Goal: Task Accomplishment & Management: Manage account settings

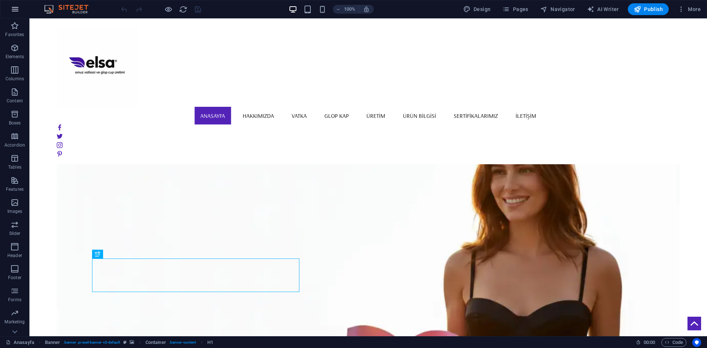
click at [7, 10] on button "button" at bounding box center [15, 9] width 18 height 18
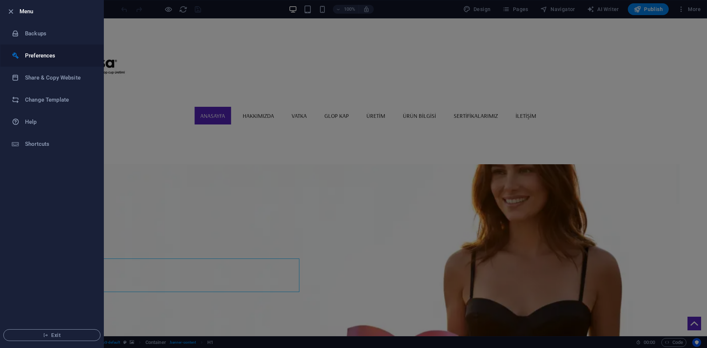
click at [53, 61] on li "Preferences" at bounding box center [51, 56] width 103 height 22
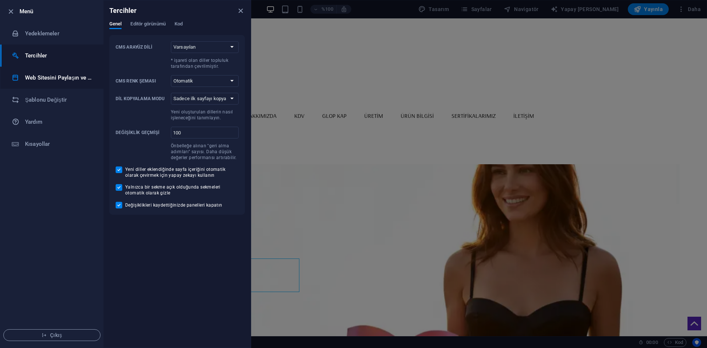
click at [61, 78] on font "Web Sitesini Paylaşın ve Kopyalayın" at bounding box center [83, 77] width 116 height 7
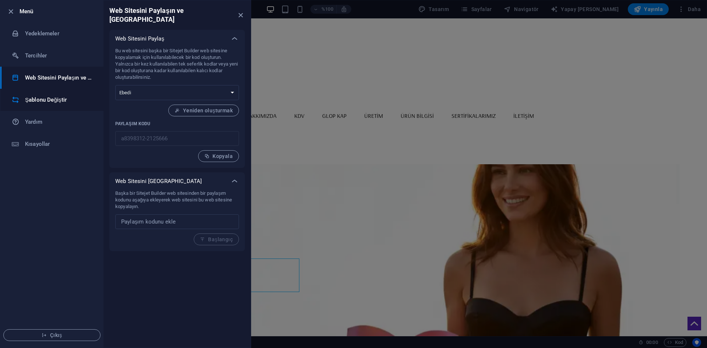
click at [62, 97] on font "Şablonu Değiştir" at bounding box center [46, 99] width 42 height 7
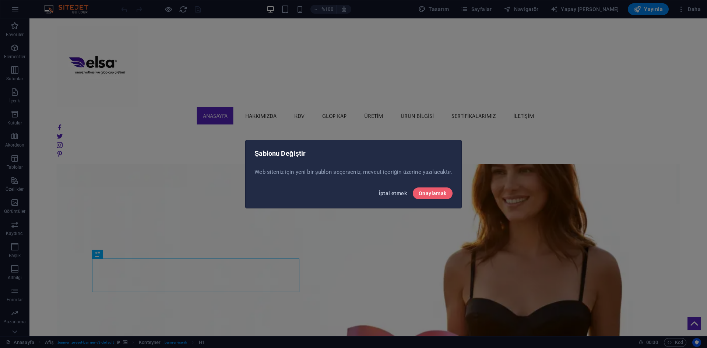
click at [397, 195] on font "İptal etmek" at bounding box center [393, 193] width 28 height 6
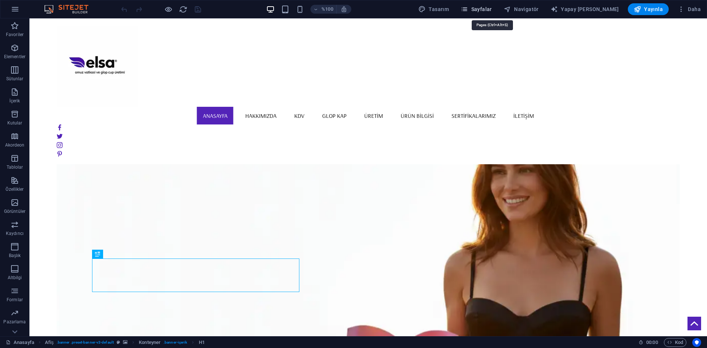
click at [468, 8] on icon "button" at bounding box center [463, 9] width 7 height 7
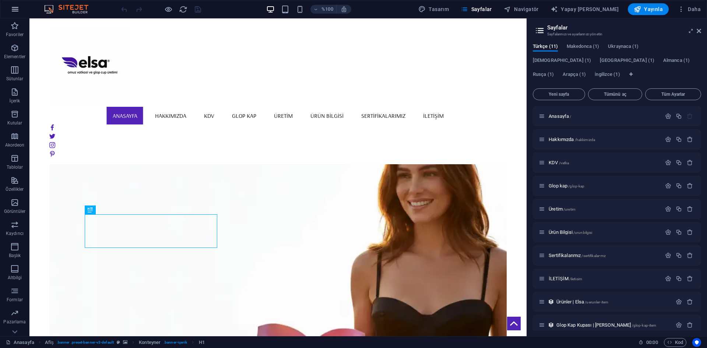
click at [18, 10] on icon "button" at bounding box center [15, 9] width 9 height 9
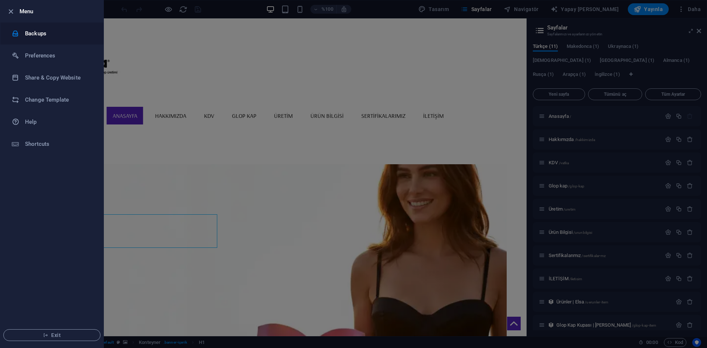
click at [52, 32] on h6 "Backups" at bounding box center [59, 33] width 68 height 9
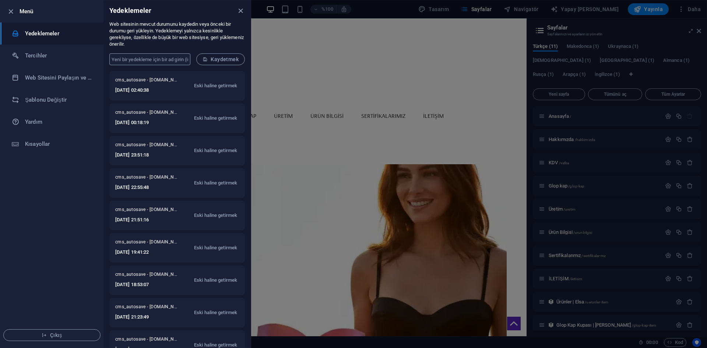
click at [169, 57] on input "text" at bounding box center [149, 59] width 81 height 12
type input "elsa"
click at [221, 53] on form "elsa ​ Kaydetmek" at bounding box center [176, 59] width 147 height 24
click at [219, 57] on font "Kaydetmek" at bounding box center [225, 59] width 28 height 6
click at [241, 11] on icon "kapalı" at bounding box center [240, 11] width 8 height 8
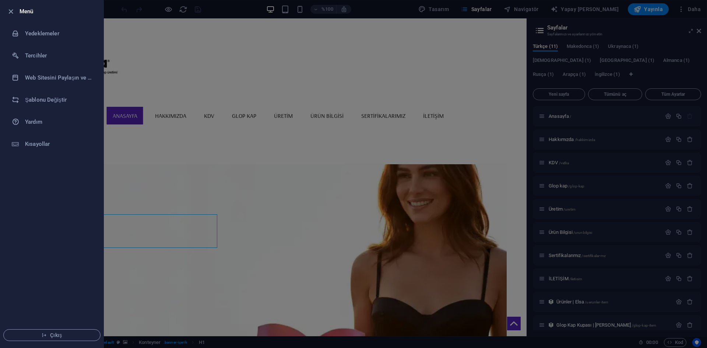
drag, startPoint x: 74, startPoint y: 34, endPoint x: 183, endPoint y: 0, distance: 114.2
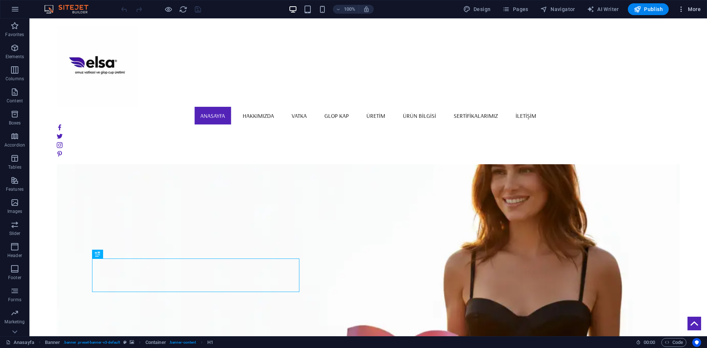
click at [681, 10] on icon "button" at bounding box center [680, 9] width 7 height 7
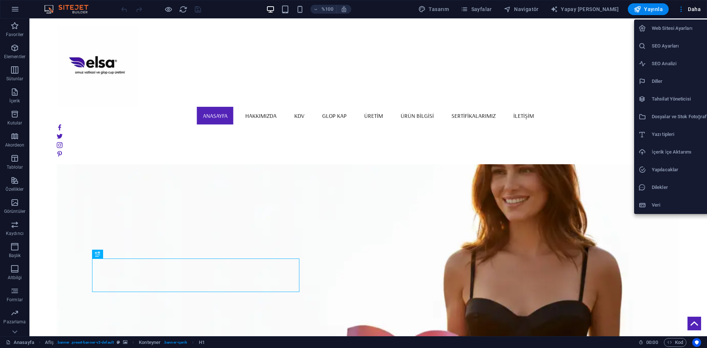
click at [566, 48] on div at bounding box center [353, 174] width 707 height 348
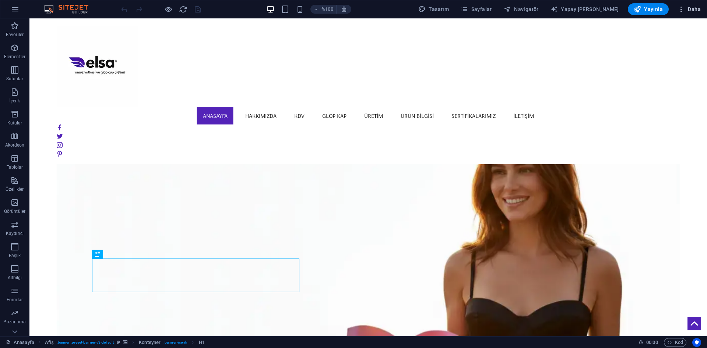
click at [679, 10] on icon "button" at bounding box center [680, 9] width 7 height 7
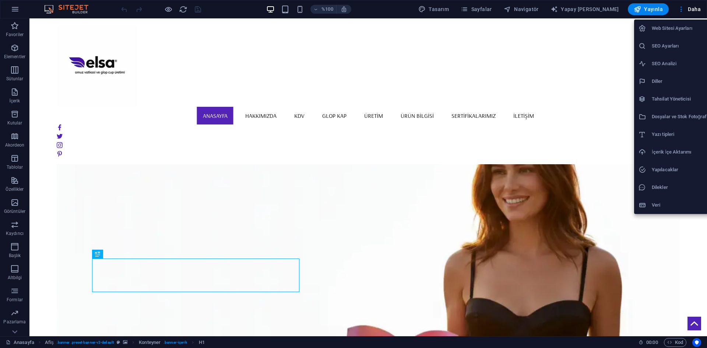
click at [678, 134] on h6 "Yazı tipleri" at bounding box center [681, 134] width 61 height 9
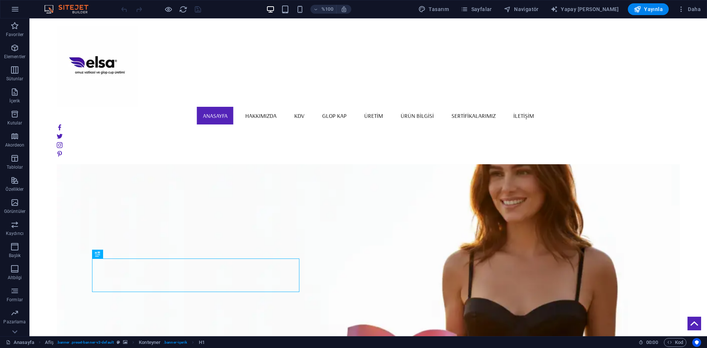
select select "popularity"
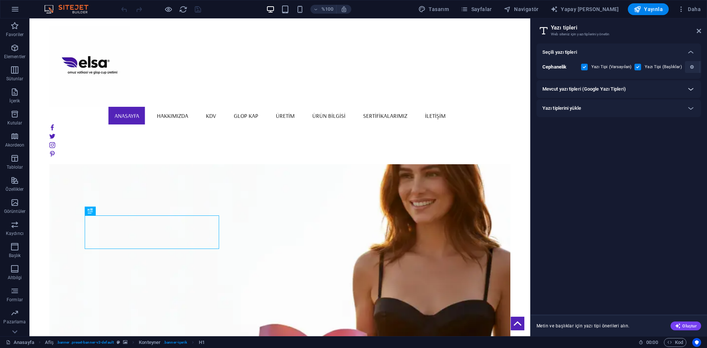
click at [691, 92] on icon at bounding box center [690, 89] width 9 height 9
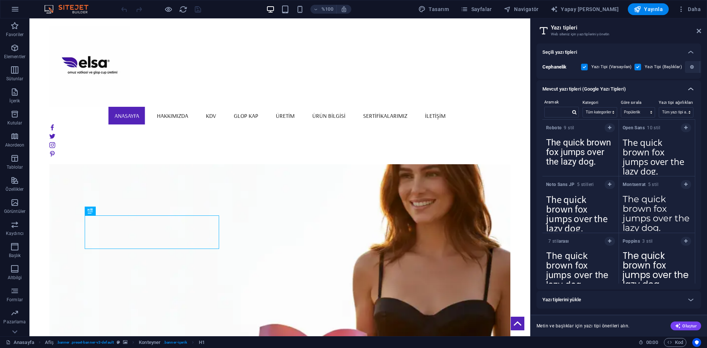
click at [691, 92] on icon at bounding box center [690, 89] width 9 height 9
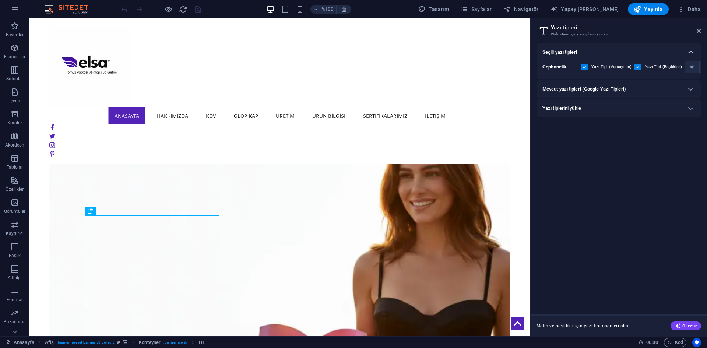
click at [693, 49] on icon at bounding box center [690, 52] width 9 height 9
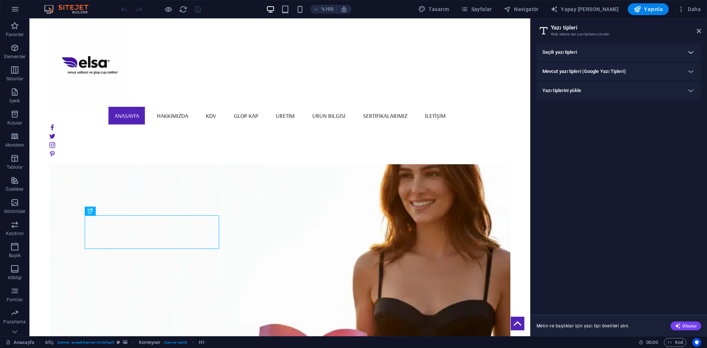
click at [693, 49] on icon at bounding box center [690, 52] width 9 height 9
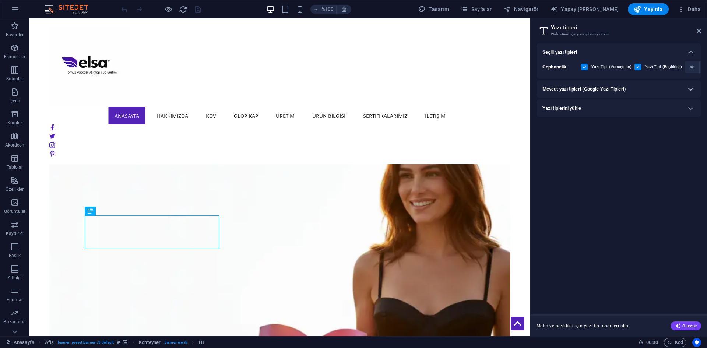
click at [690, 91] on icon at bounding box center [690, 89] width 9 height 9
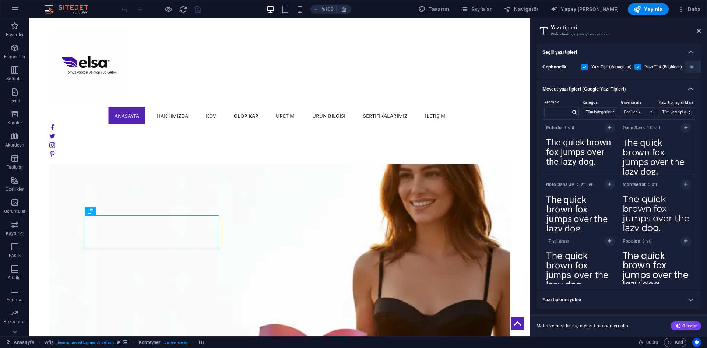
click at [691, 91] on icon at bounding box center [690, 89] width 9 height 9
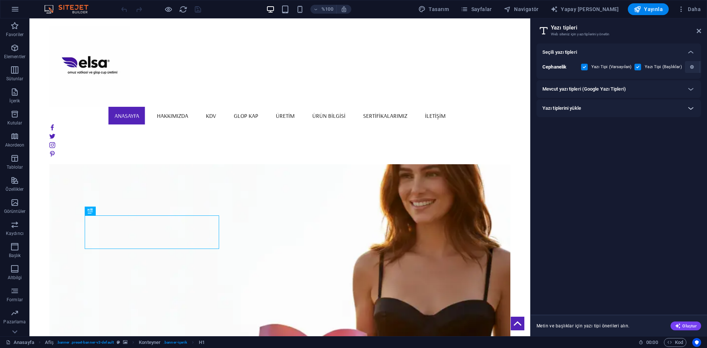
click at [682, 111] on div at bounding box center [691, 108] width 18 height 18
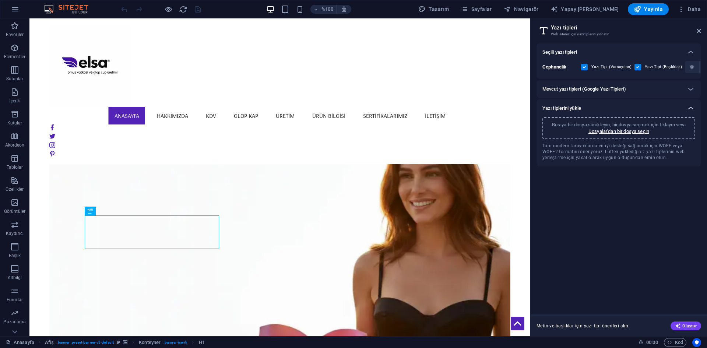
click at [690, 107] on icon at bounding box center [690, 108] width 9 height 9
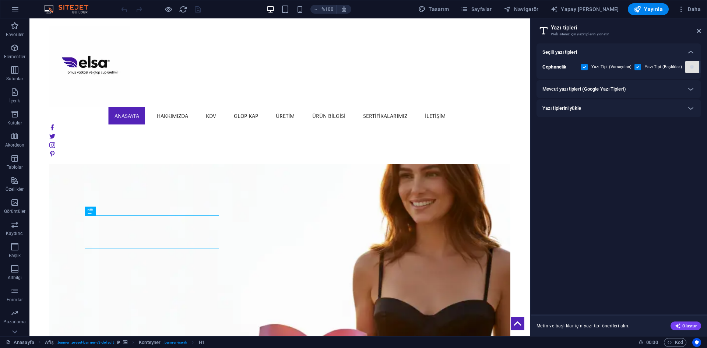
click at [689, 67] on span "button" at bounding box center [691, 67] width 4 height 4
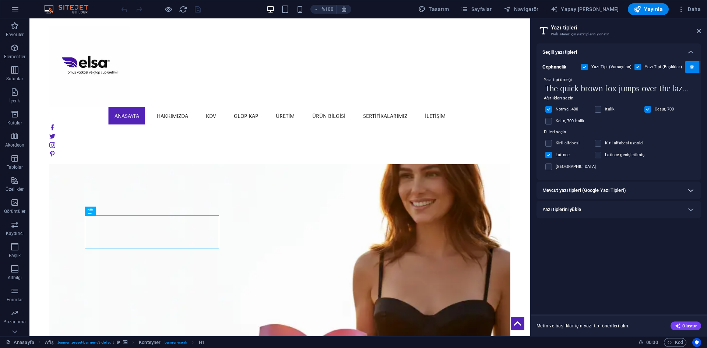
click at [694, 186] on icon at bounding box center [690, 190] width 9 height 9
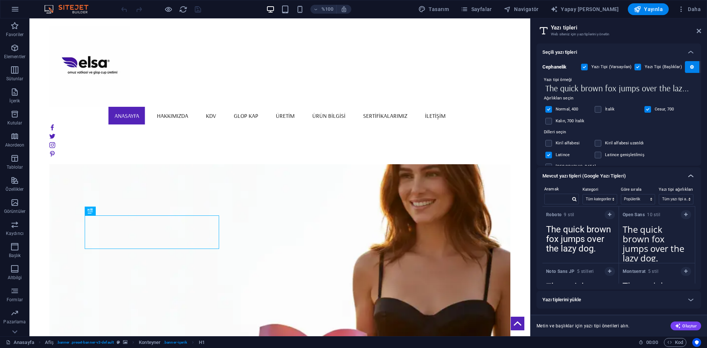
click at [689, 174] on icon at bounding box center [690, 176] width 9 height 9
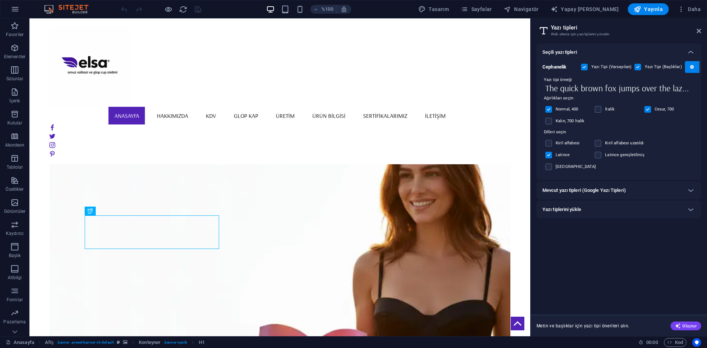
click at [671, 205] on div "Yazı tiplerini yükle" at bounding box center [611, 209] width 139 height 9
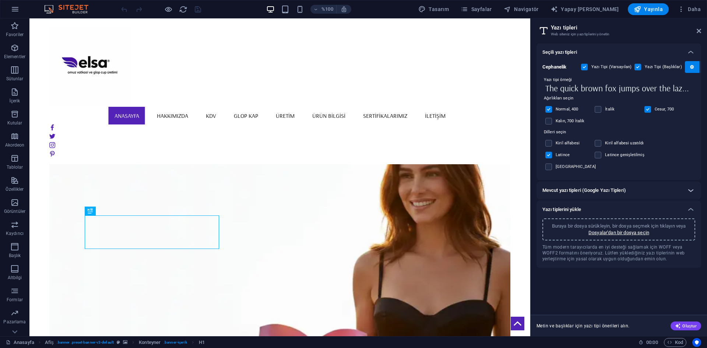
click at [689, 186] on icon at bounding box center [690, 190] width 9 height 9
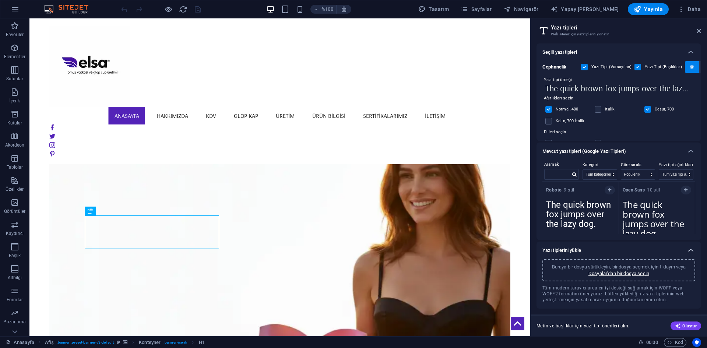
click at [691, 250] on icon at bounding box center [690, 250] width 9 height 9
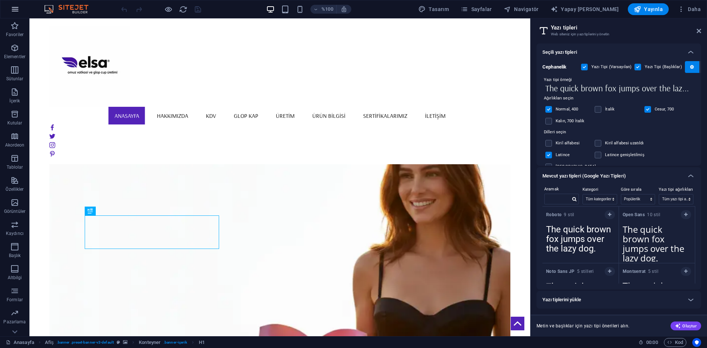
click at [14, 11] on icon "button" at bounding box center [15, 9] width 9 height 9
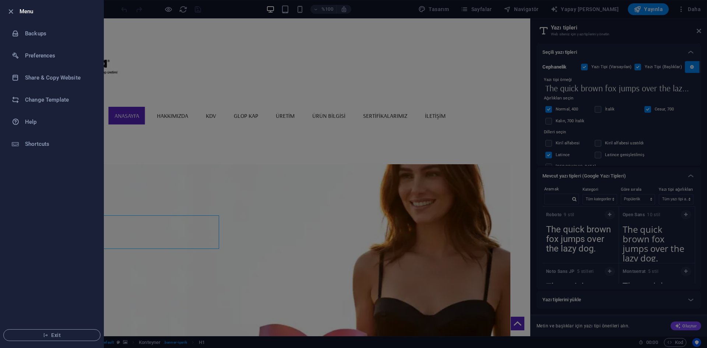
click at [575, 341] on div at bounding box center [353, 174] width 707 height 348
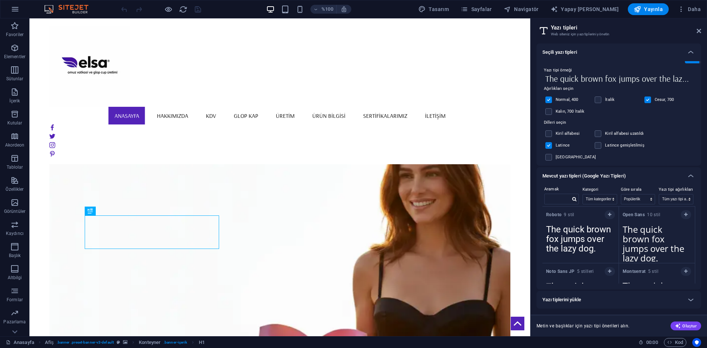
scroll to position [14, 0]
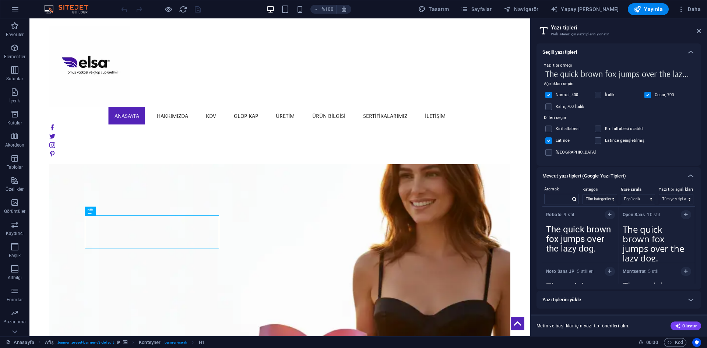
click at [592, 298] on div "Yazı tiplerini yükle" at bounding box center [611, 299] width 139 height 9
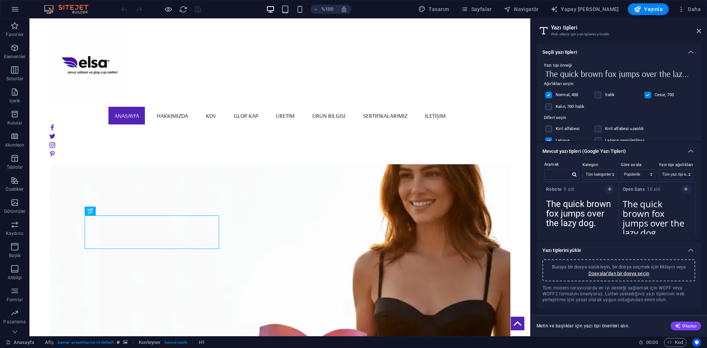
scroll to position [0, 0]
click at [555, 187] on span "Roboto 9 stil" at bounding box center [560, 190] width 28 height 6
click at [570, 190] on font "stil" at bounding box center [570, 189] width 7 height 5
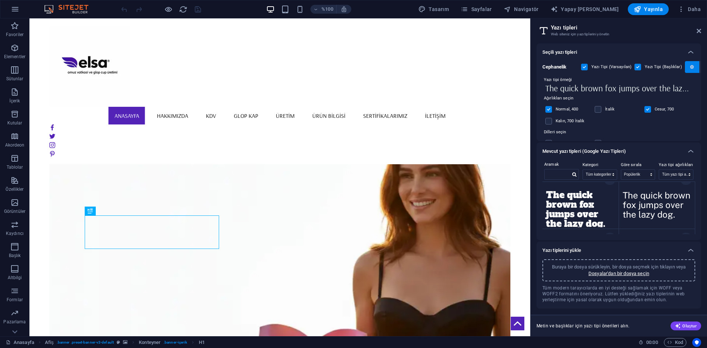
click at [690, 68] on icon "button" at bounding box center [692, 67] width 4 height 4
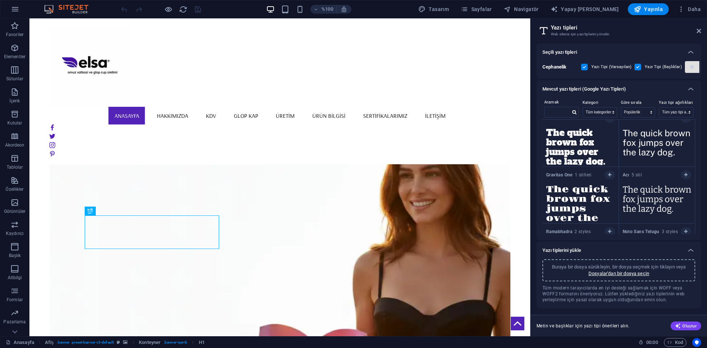
scroll to position [2163, 0]
click at [690, 66] on icon "button" at bounding box center [692, 67] width 4 height 4
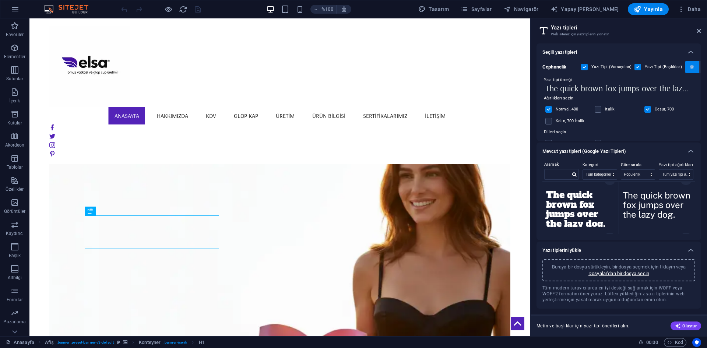
click at [690, 66] on icon "button" at bounding box center [692, 67] width 4 height 4
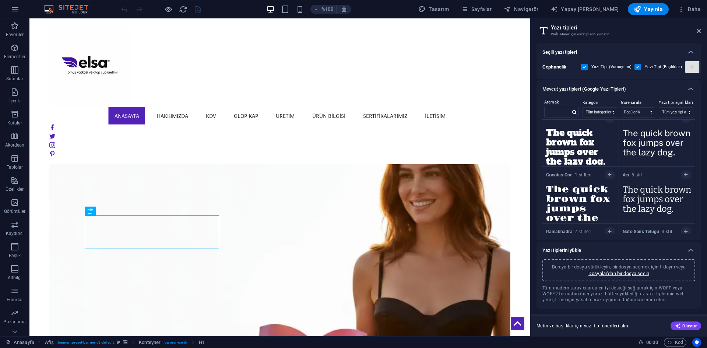
click at [690, 66] on icon "button" at bounding box center [692, 67] width 4 height 4
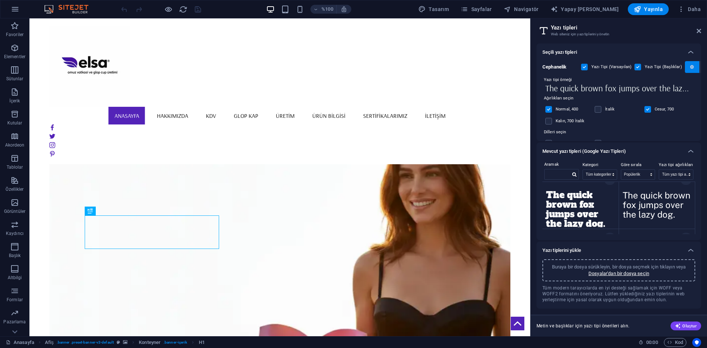
click at [690, 70] on button "button" at bounding box center [692, 67] width 15 height 12
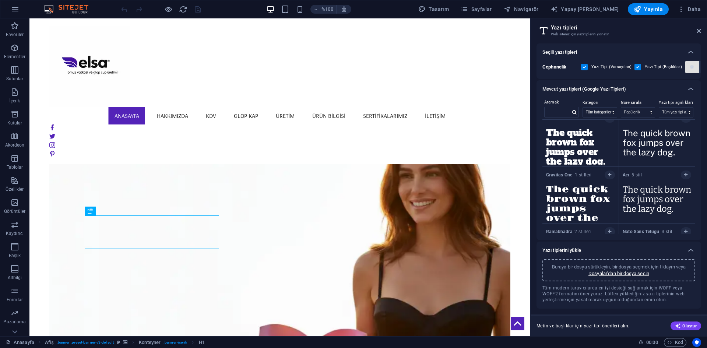
click at [690, 70] on button "button" at bounding box center [692, 67] width 15 height 12
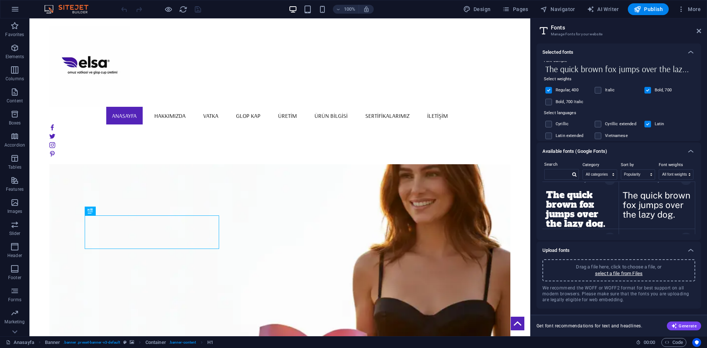
scroll to position [27, 0]
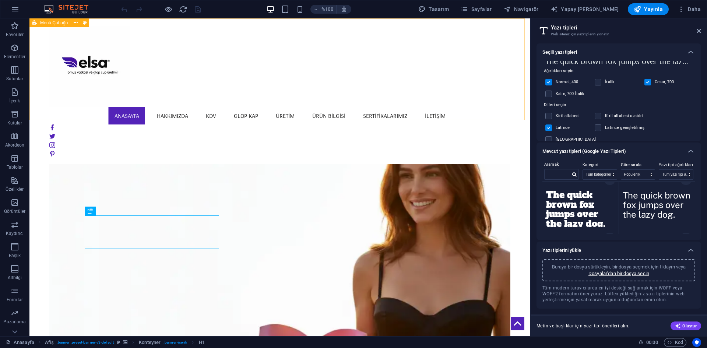
click at [485, 45] on div "Anasayfa Hakkımızda KDV Glop kap Üretim Ürün Bilgisi Sertifikalarımız İLETİŞİM" at bounding box center [279, 91] width 501 height 146
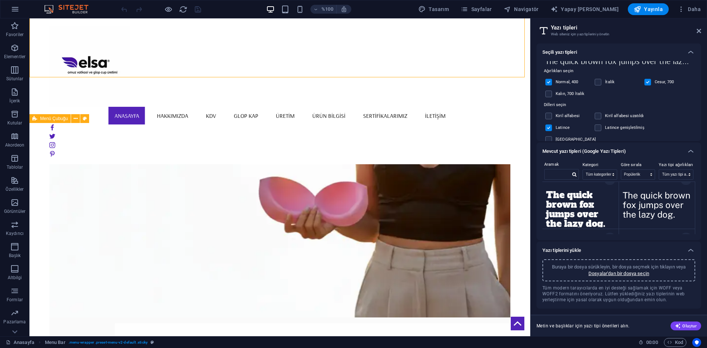
scroll to position [0, 0]
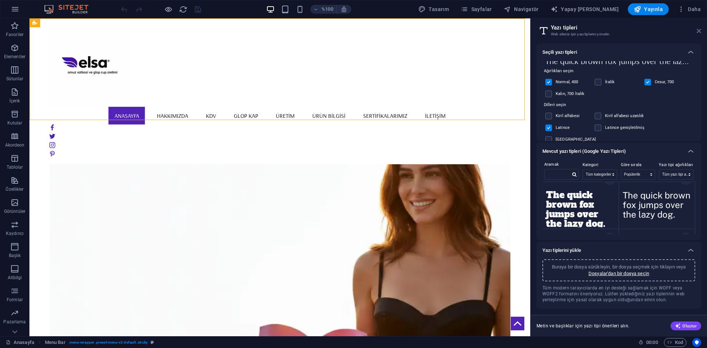
click at [698, 30] on icon at bounding box center [698, 31] width 4 height 6
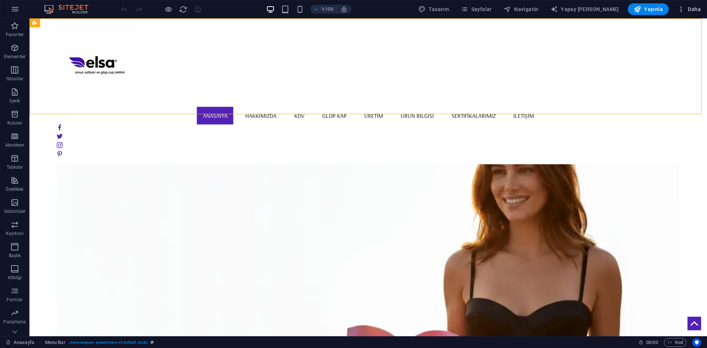
click at [681, 13] on button "Daha" at bounding box center [688, 9] width 29 height 12
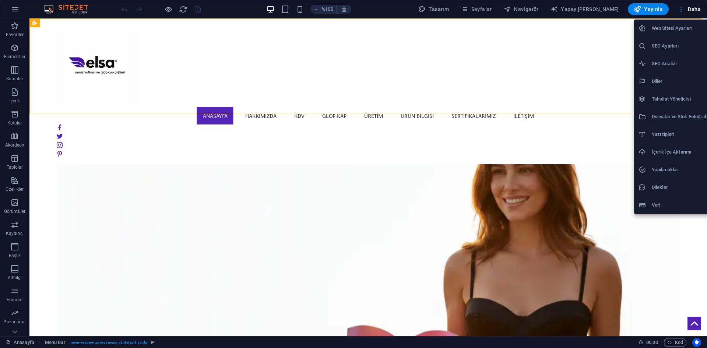
click at [651, 185] on ul "Web Sitesi Ayarları SEO Ayarları SEO Analizi Diller Tahsilat Yöneticisi Dosyala…" at bounding box center [675, 117] width 83 height 194
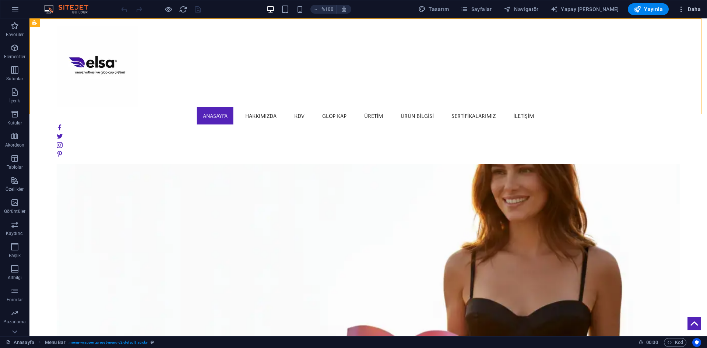
click at [680, 8] on icon "button" at bounding box center [680, 9] width 7 height 7
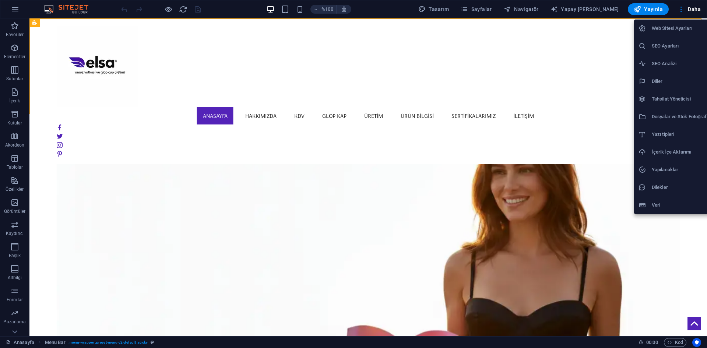
click at [657, 205] on font "Veri" at bounding box center [655, 205] width 8 height 6
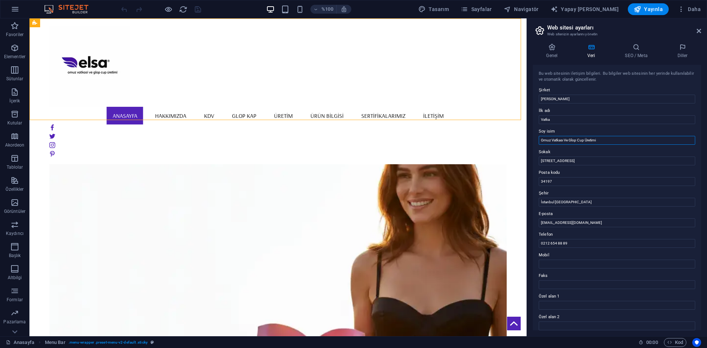
click at [541, 139] on input "Omuz Vatkası Ve Glop Cup Üretimi" at bounding box center [616, 140] width 156 height 9
type input "[PERSON_NAME] | Omuz Vatkası Ve Glop Cup Üretimi"
click at [541, 123] on input "Vatka" at bounding box center [616, 119] width 156 height 9
type input "[PERSON_NAME]"
click at [567, 98] on input "[PERSON_NAME]" at bounding box center [616, 99] width 156 height 9
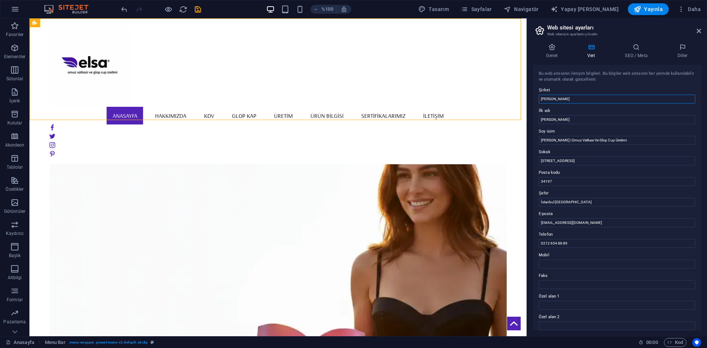
type input "[PERSON_NAME]"
click at [199, 12] on icon "kaydetmek" at bounding box center [198, 9] width 8 height 8
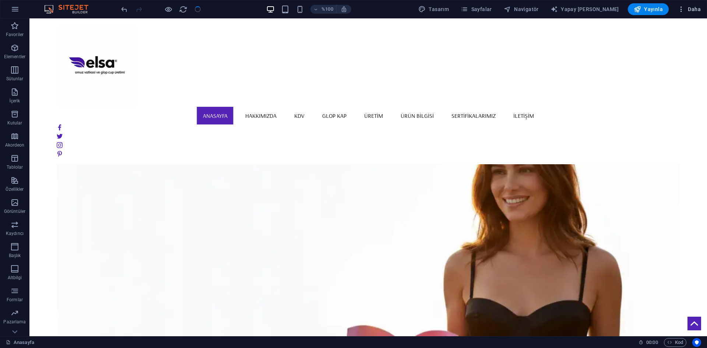
click at [684, 10] on icon "button" at bounding box center [680, 9] width 7 height 7
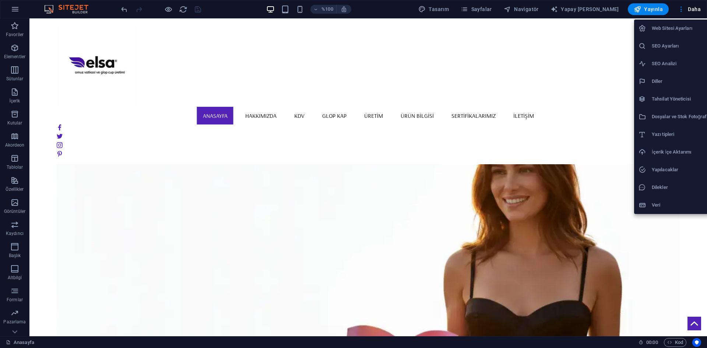
click at [661, 201] on h6 "Veri" at bounding box center [681, 205] width 61 height 9
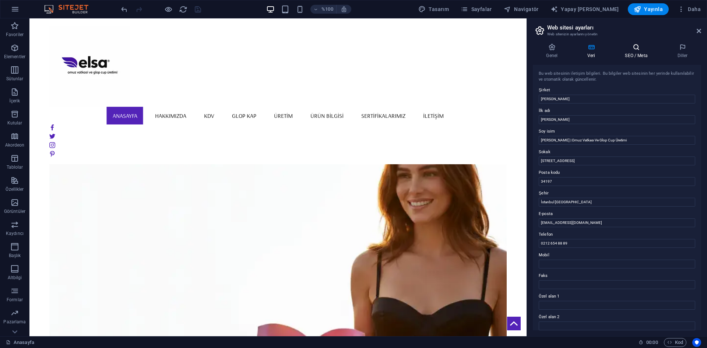
click at [648, 50] on icon at bounding box center [635, 46] width 49 height 7
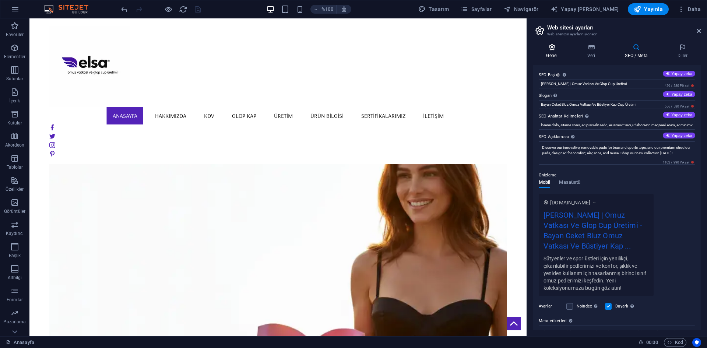
click at [550, 50] on icon at bounding box center [552, 46] width 38 height 7
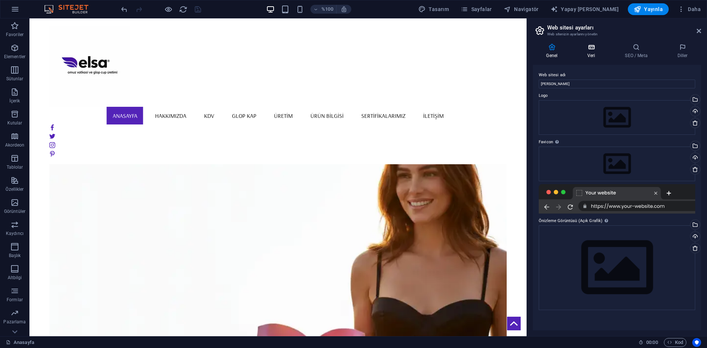
click at [594, 49] on icon at bounding box center [591, 46] width 35 height 7
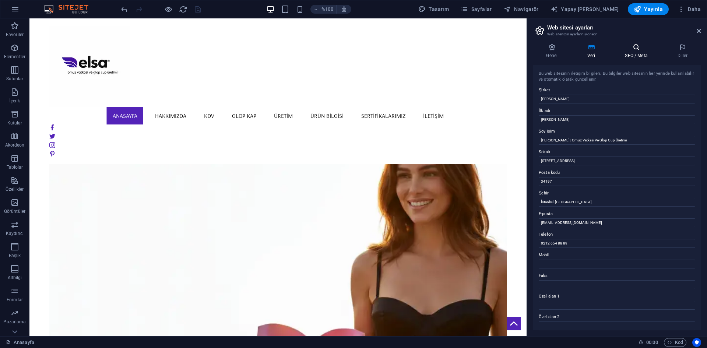
click at [632, 55] on font "SEO / Meta" at bounding box center [636, 55] width 22 height 5
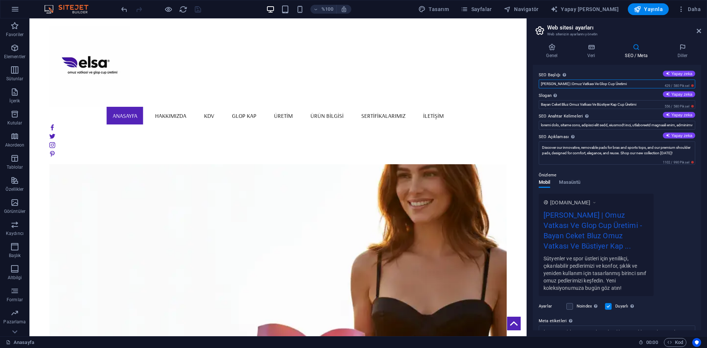
click at [635, 82] on input "[PERSON_NAME] | Omuz Vatkası Ve Glop Cup Üretimi" at bounding box center [616, 83] width 156 height 9
click at [551, 105] on input "Bayan Ceket Bluz Omuz Vatkası Ve Büstiyer Kap Cup Üretimi" at bounding box center [616, 104] width 156 height 9
drag, startPoint x: 588, startPoint y: 121, endPoint x: 503, endPoint y: 103, distance: 87.2
click at [559, 106] on input "Ceket Bluz Omuz Vatkası Ve Büstiyer Kap Cup Üretimi" at bounding box center [616, 104] width 156 height 9
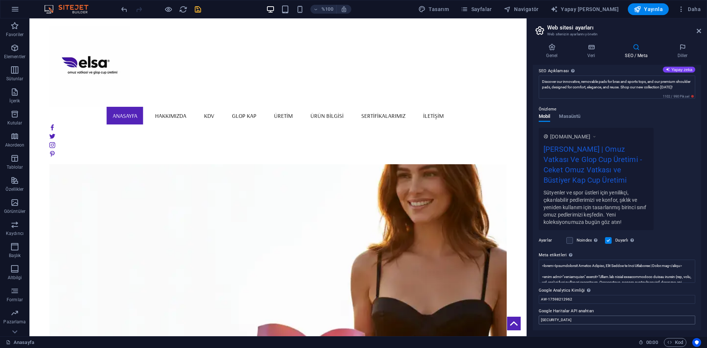
type input "Ceket Omuz Vatkası Ve Büstiyer Kap Cup Üretimi"
click at [624, 322] on input "[SECURITY_DATA]" at bounding box center [616, 319] width 156 height 9
drag, startPoint x: 586, startPoint y: 299, endPoint x: 557, endPoint y: 290, distance: 30.4
click at [561, 292] on div "Google Analytics Kimliği Lütfen yalnızca Google Analytics Kimliğini ekleyin. Ki…" at bounding box center [616, 295] width 156 height 18
click at [592, 297] on input "AW-17598212962" at bounding box center [616, 299] width 156 height 9
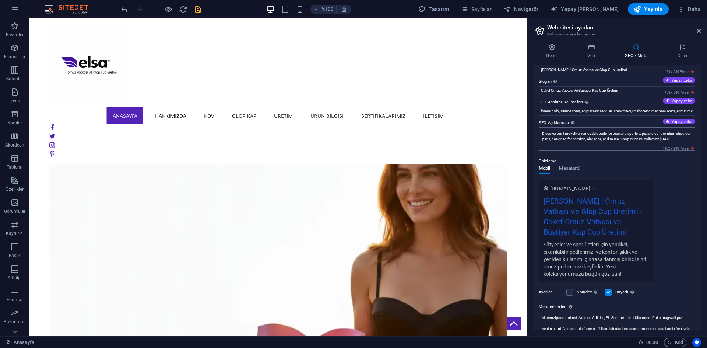
scroll to position [0, 0]
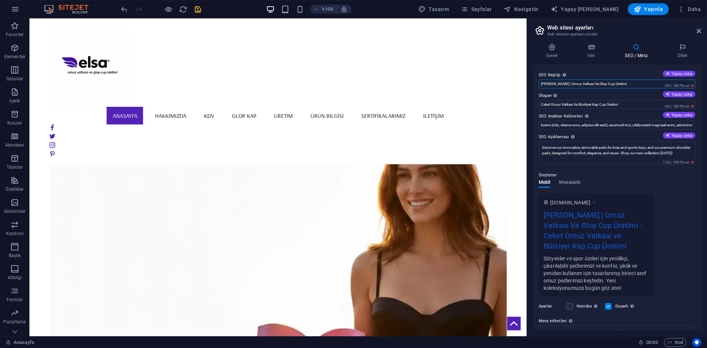
click at [584, 84] on input "[PERSON_NAME] | Omuz Vatkası Ve Glop Cup Üretimi" at bounding box center [616, 83] width 156 height 9
click at [684, 75] on font "Yapay zeka" at bounding box center [681, 73] width 21 height 4
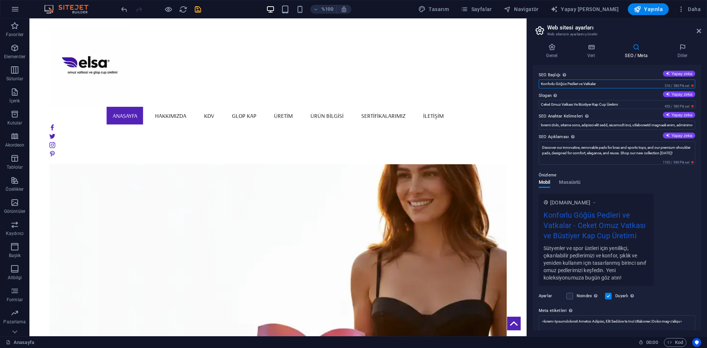
click at [625, 83] on input "Konforlu Göğüs Pedleri ve Vatkalar" at bounding box center [616, 83] width 156 height 9
click at [670, 195] on div "[DOMAIN_NAME] Konforlu Göğüs Pedleri ve Vatkalar - Ceket Omuz Vatkası ve Büstiy…" at bounding box center [616, 240] width 156 height 92
click at [123, 8] on icon "geri al" at bounding box center [124, 9] width 8 height 8
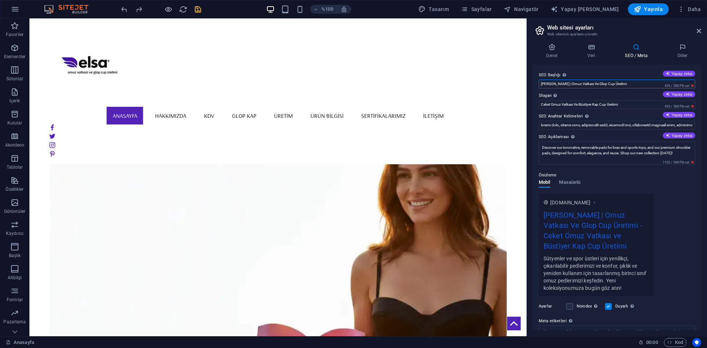
click at [612, 85] on input "[PERSON_NAME] | Omuz Vatkası Ve Glop Cup Üretimi" at bounding box center [616, 83] width 156 height 9
click at [586, 83] on input "[PERSON_NAME] | Omuz Vatkası Ve Glop Cup Üretimi" at bounding box center [616, 83] width 156 height 9
click at [584, 84] on input "[PERSON_NAME] | Omuz Vatkası Ve Glop Cup Üretimi" at bounding box center [616, 83] width 156 height 9
click at [588, 84] on input "[PERSON_NAME] | Omuz Vatkası Ve Glop Cup Üretimi" at bounding box center [616, 83] width 156 height 9
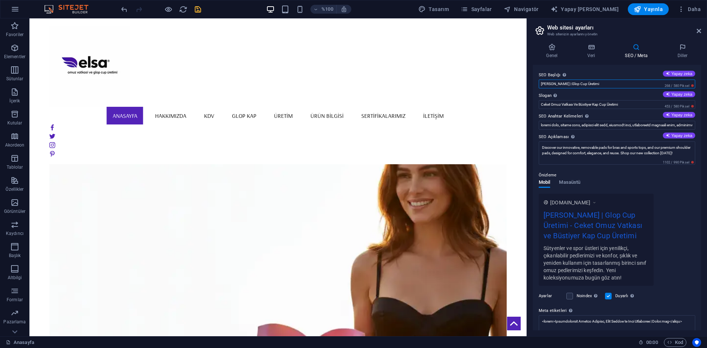
drag, startPoint x: 601, startPoint y: 85, endPoint x: 566, endPoint y: 81, distance: 34.4
click at [566, 81] on input "[PERSON_NAME] | Glop Cup Üretimi" at bounding box center [616, 83] width 156 height 9
type input "[PERSON_NAME]"
click at [594, 126] on input "SEO Anahtar Kelimeleri Web sitenizi temsil eden anahtar kelimelerin virgülle ay…" at bounding box center [616, 125] width 156 height 9
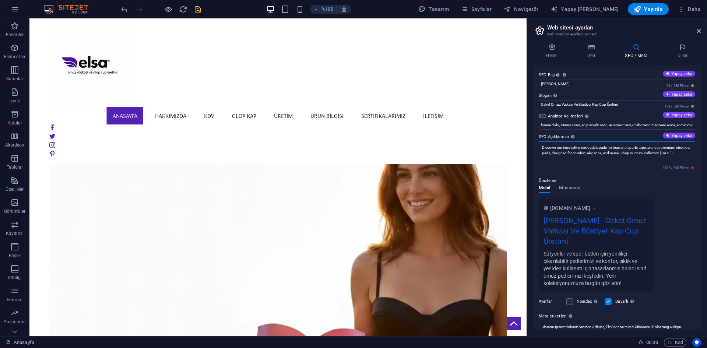
drag, startPoint x: 542, startPoint y: 148, endPoint x: 706, endPoint y: 199, distance: 172.2
click at [706, 199] on div "Genel Veri SEO / Meta Diller Web sitesi adı [PERSON_NAME] Logo Dosyaları buraya…" at bounding box center [617, 187] width 180 height 298
paste textarea "omuz vatkası, glop kap, süngerli vatka, büstiyer ped, kadın ceket vatkası, pamu…"
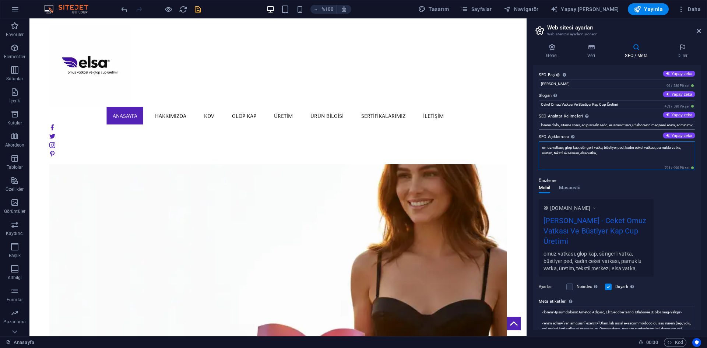
type textarea "omuz vatkası, glop kap, süngerli vatka, büstiyer ped, kadın ceket vatkası, pamu…"
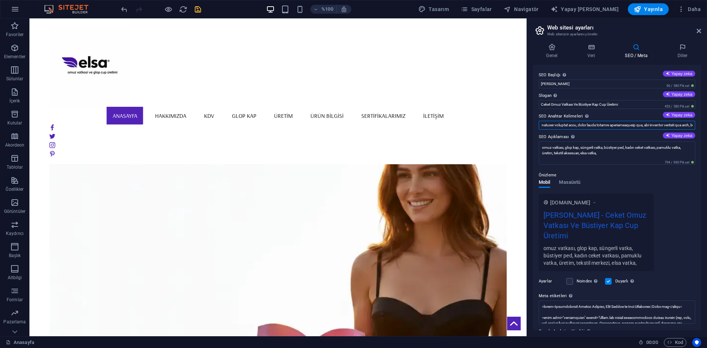
scroll to position [0, 2296]
drag, startPoint x: 540, startPoint y: 126, endPoint x: 706, endPoint y: 134, distance: 166.9
click at [706, 134] on div "Genel Veri SEO / Meta Diller Web sitesi adı [PERSON_NAME] Logo Dosyaları buraya…" at bounding box center [617, 187] width 180 height 298
paste input "omuz vatkası, glop kap, süngerli vatka, büstiyer ped, kadın ceket vatkası, pamu…"
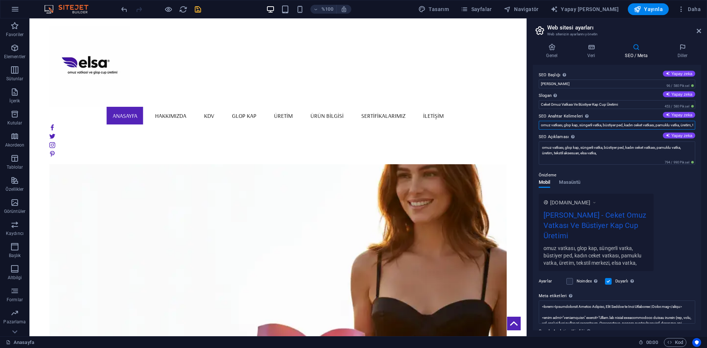
scroll to position [0, 73]
type input "omuz vatkası, glop kap, süngerli vatka, büstiyer ped, kadın ceket vatkası, pamu…"
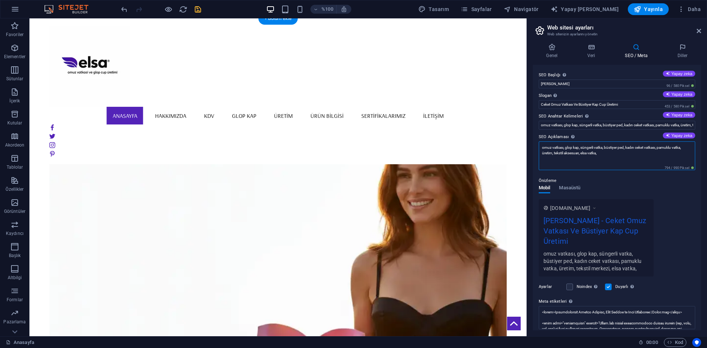
drag, startPoint x: 636, startPoint y: 172, endPoint x: 456, endPoint y: 131, distance: 184.9
click at [657, 171] on div "Önizleme Mobil Masaüstü [DOMAIN_NAME] [PERSON_NAME] - Ceket Omuz Vatkası Ve Büs…" at bounding box center [616, 223] width 156 height 106
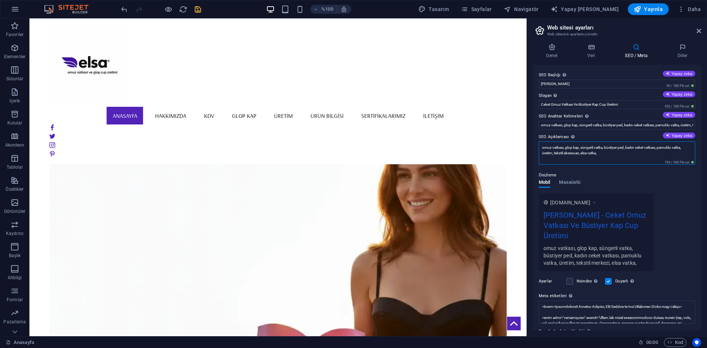
click at [609, 154] on textarea "omuz vatkası, glop kap, süngerli vatka, büstiyer ped, kadın ceket vatkası, pamu…" at bounding box center [616, 152] width 156 height 23
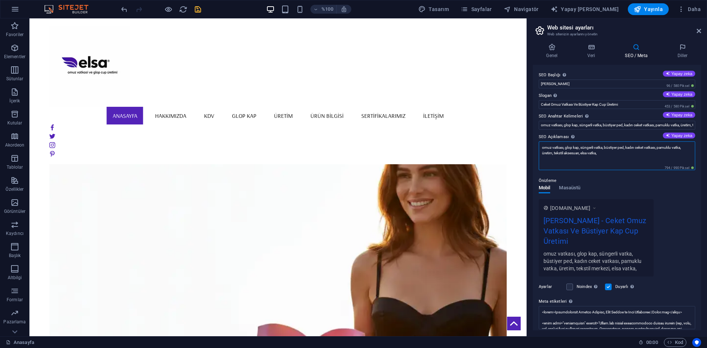
click at [609, 154] on textarea "omuz vatkası, glop kap, süngerli vatka, büstiyer ped, kadın ceket vatkası, pamu…" at bounding box center [616, 155] width 156 height 29
drag, startPoint x: 640, startPoint y: 172, endPoint x: 521, endPoint y: 144, distance: 122.6
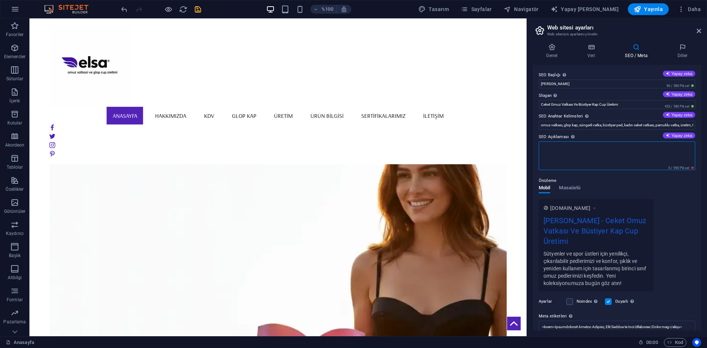
paste textarea "[PERSON_NAME], ceket, bluz ve büstiyer üretimi için yüksek kaliteli omuz vatkas…"
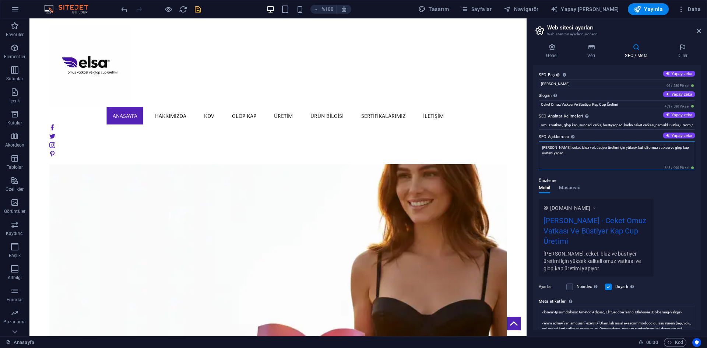
type textarea "[PERSON_NAME], ceket, bluz ve büstiyer üretimi için yüksek kaliteli omuz vatkas…"
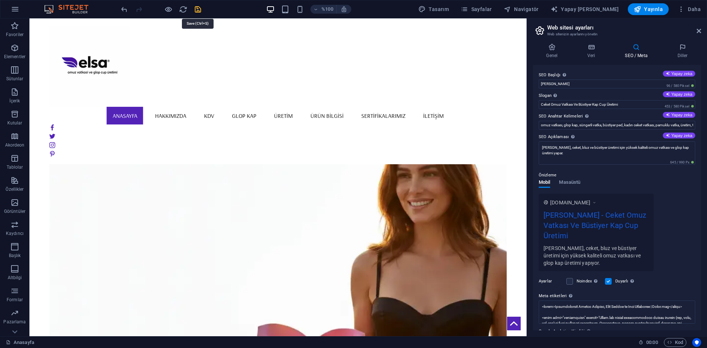
click at [197, 9] on icon "kaydetmek" at bounding box center [198, 9] width 8 height 8
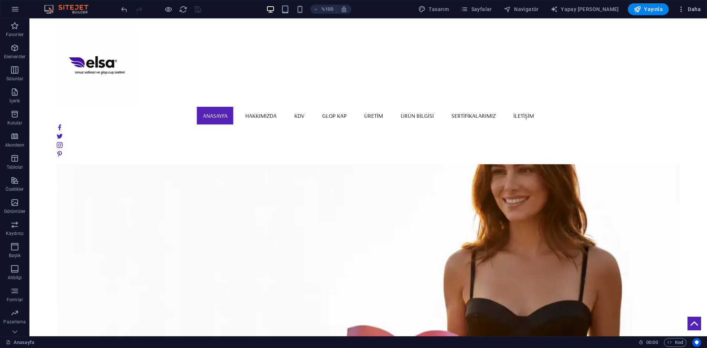
click at [682, 13] on button "Daha" at bounding box center [688, 9] width 29 height 12
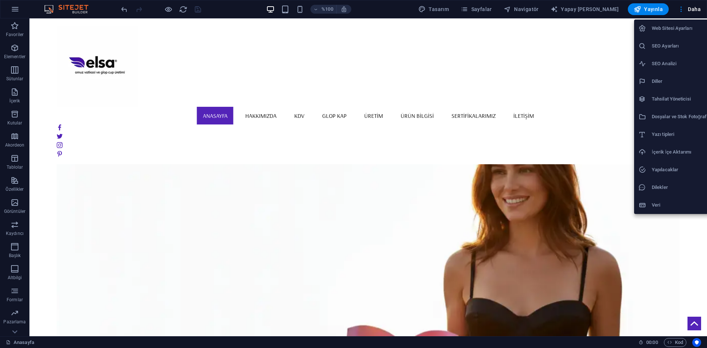
click at [671, 46] on font "SEO Ayarları" at bounding box center [664, 46] width 27 height 6
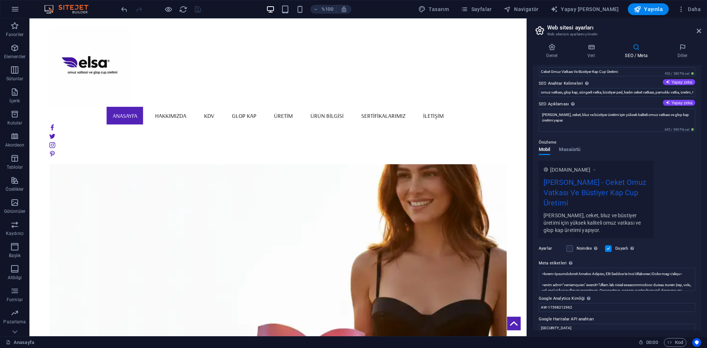
scroll to position [41, 0]
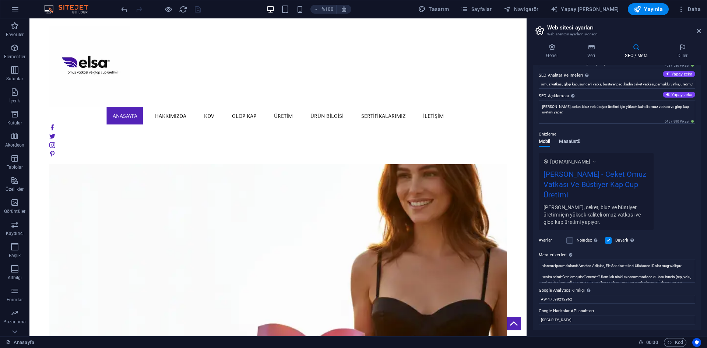
click at [575, 138] on font "Masaüstü" at bounding box center [569, 141] width 21 height 6
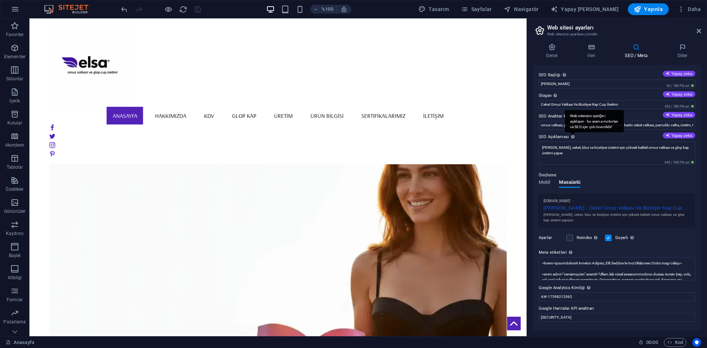
scroll to position [0, 0]
click at [543, 181] on font "Mobil" at bounding box center [543, 182] width 11 height 6
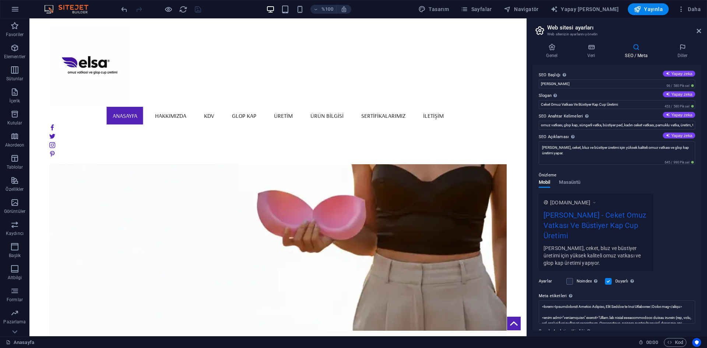
scroll to position [147, 0]
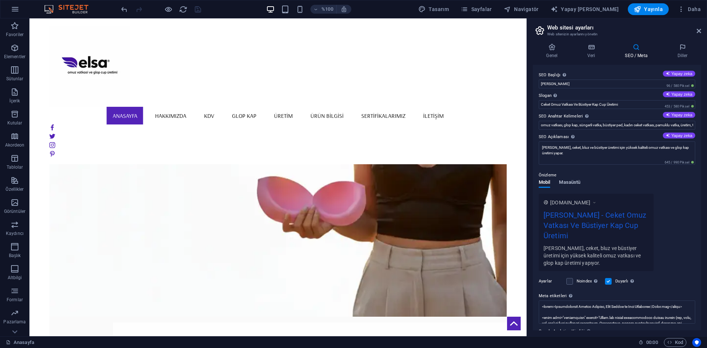
click at [575, 181] on font "Masaüstü" at bounding box center [569, 182] width 21 height 6
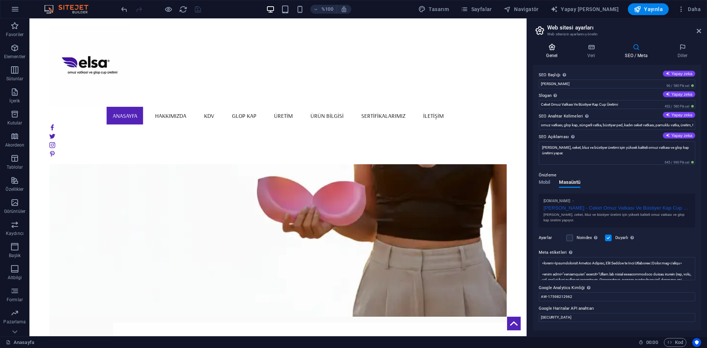
click at [546, 52] on h4 "Genel" at bounding box center [553, 50] width 41 height 15
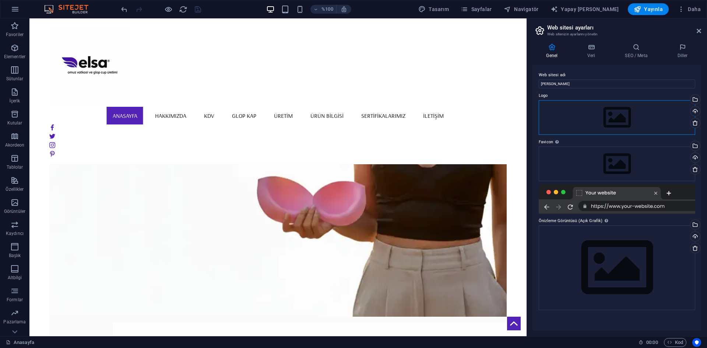
click at [601, 110] on div "Dosyaları buraya sürükleyin, dosyaları seçmek için tıklayın veya Dosyalar'dan v…" at bounding box center [616, 117] width 156 height 35
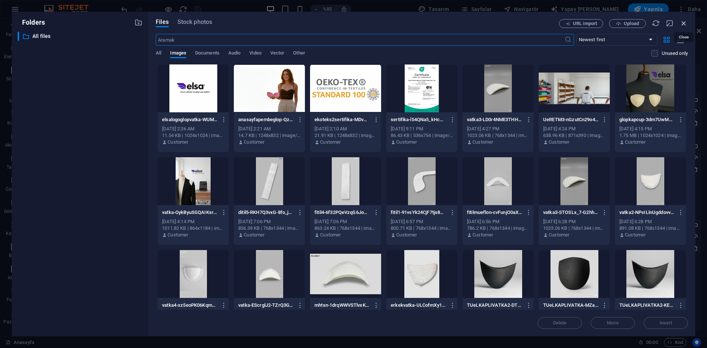
click at [683, 22] on icon "button" at bounding box center [683, 23] width 8 height 8
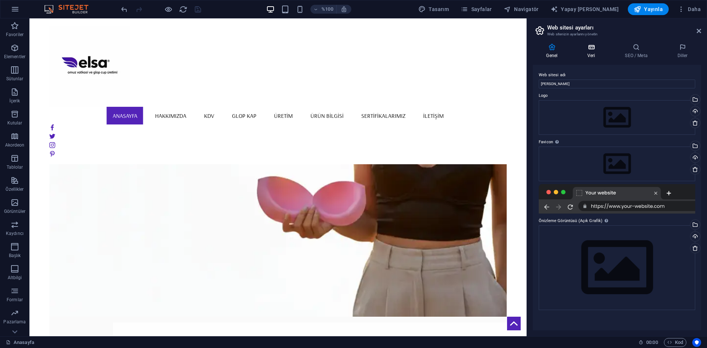
click at [591, 50] on icon at bounding box center [591, 46] width 35 height 7
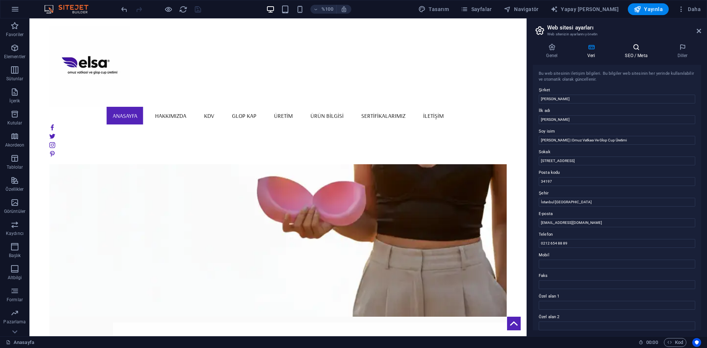
click at [637, 55] on font "SEO / Meta" at bounding box center [636, 55] width 22 height 5
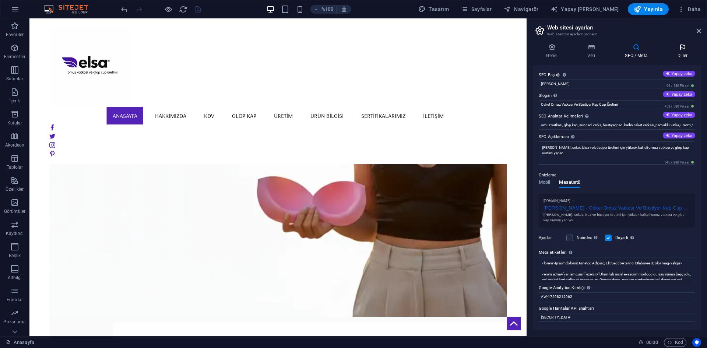
click at [673, 50] on icon at bounding box center [682, 46] width 37 height 7
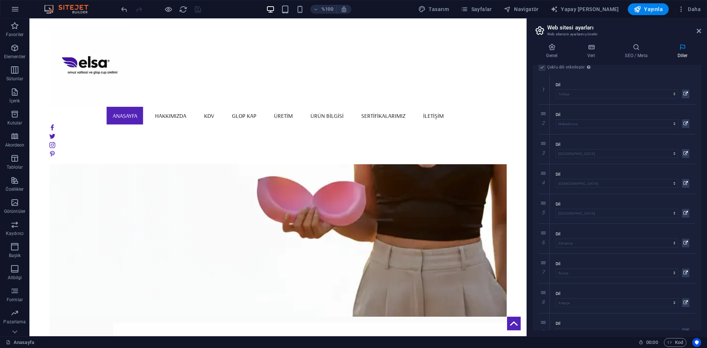
scroll to position [0, 0]
click at [556, 46] on icon at bounding box center [552, 46] width 38 height 7
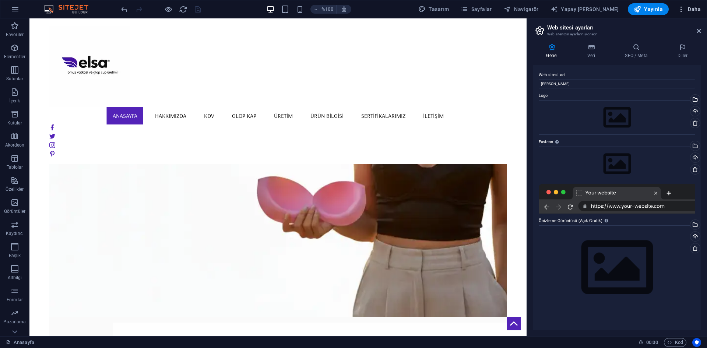
click at [678, 10] on icon "button" at bounding box center [680, 9] width 7 height 7
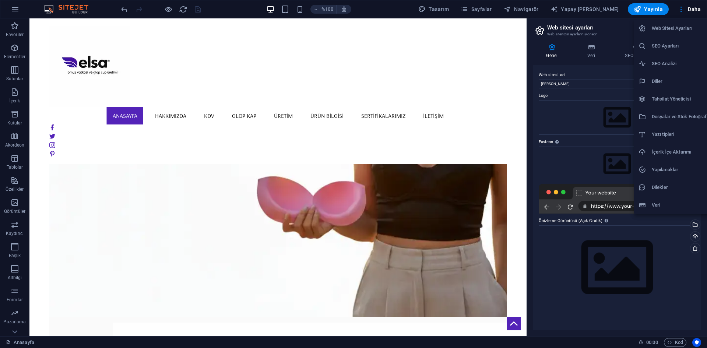
click at [674, 64] on font "SEO Analizi" at bounding box center [663, 64] width 25 height 6
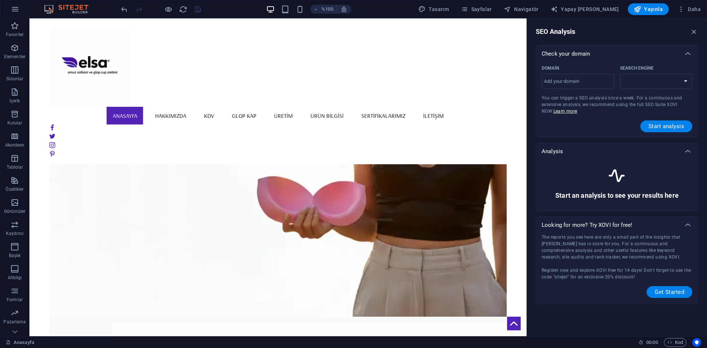
select select "[DOMAIN_NAME]"
click at [585, 77] on input "Domain ​" at bounding box center [577, 81] width 73 height 12
click at [658, 81] on select "[DOMAIN_NAME] [DOMAIN_NAME] [DOMAIN_NAME] [DOMAIN_NAME] [DOMAIN_NAME] [DOMAIN_N…" at bounding box center [656, 81] width 73 height 15
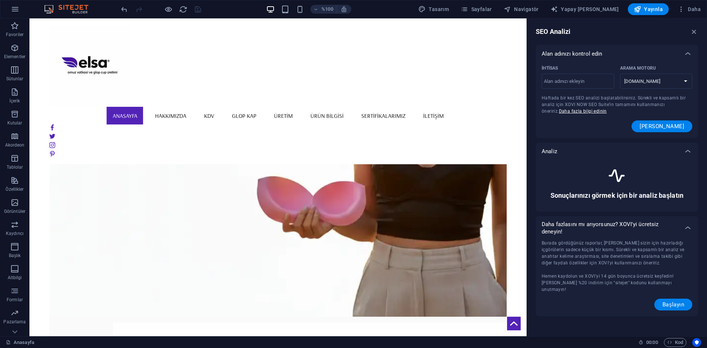
click at [595, 64] on div "İhtisas" at bounding box center [576, 68] width 70 height 11
click at [595, 75] on input "İhtisas ​" at bounding box center [577, 81] width 73 height 12
type input "[DOMAIN_NAME]"
click at [657, 126] on font "[PERSON_NAME]" at bounding box center [661, 126] width 45 height 7
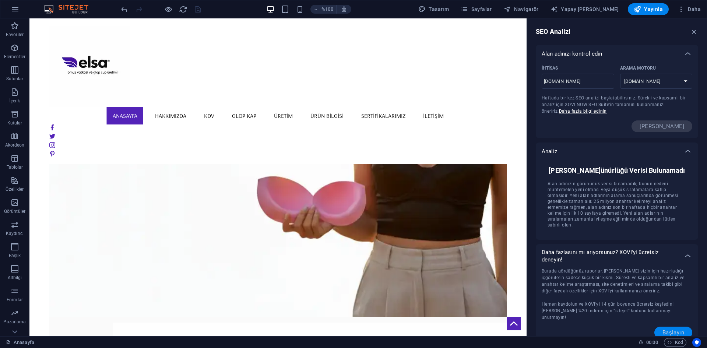
click at [663, 329] on font "Başlayın" at bounding box center [673, 332] width 22 height 7
click at [601, 86] on input "[DOMAIN_NAME]" at bounding box center [577, 81] width 73 height 12
click at [623, 81] on select "[DOMAIN_NAME] [DOMAIN_NAME] [DOMAIN_NAME] [DOMAIN_NAME] [DOMAIN_NAME] [DOMAIN_N…" at bounding box center [656, 81] width 73 height 15
click at [568, 134] on div "İhtisas [DOMAIN_NAME] ​ Arama Motoru [DOMAIN_NAME] [DOMAIN_NAME] [DOMAIN_NAME] …" at bounding box center [616, 100] width 162 height 75
click at [647, 82] on select "[DOMAIN_NAME] [DOMAIN_NAME] [DOMAIN_NAME] [DOMAIN_NAME] [DOMAIN_NAME] [DOMAIN_N…" at bounding box center [656, 81] width 73 height 15
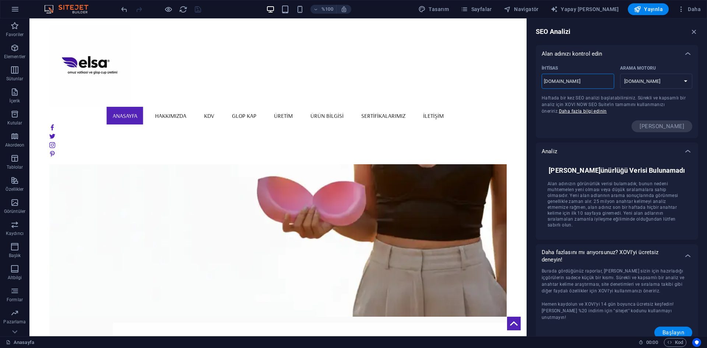
click at [590, 79] on input "[DOMAIN_NAME]" at bounding box center [577, 81] width 73 height 12
click at [678, 121] on span "[PERSON_NAME]" at bounding box center [661, 126] width 61 height 12
click at [675, 128] on span "[PERSON_NAME]" at bounding box center [661, 126] width 61 height 12
click at [576, 77] on input "[DOMAIN_NAME]" at bounding box center [577, 81] width 73 height 12
click at [602, 167] on font "[PERSON_NAME]ünürlüğü Verisi Bulunamadı" at bounding box center [616, 170] width 136 height 8
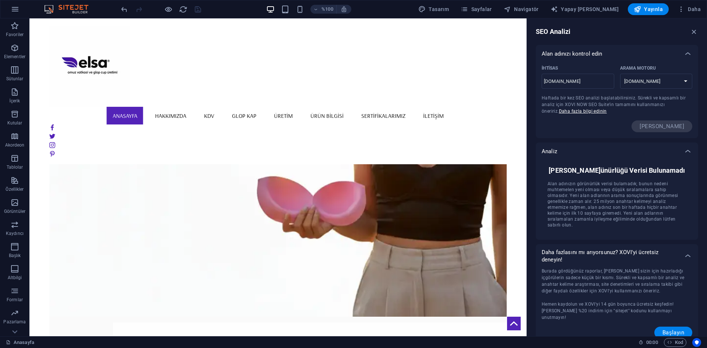
click at [605, 165] on div "[PERSON_NAME]ünürlüğü Verisi Bulunamadı [PERSON_NAME] adınızın görünürlük veris…" at bounding box center [616, 197] width 151 height 74
click at [633, 83] on select "[DOMAIN_NAME] [DOMAIN_NAME] [DOMAIN_NAME] [DOMAIN_NAME] [DOMAIN_NAME] [DOMAIN_N…" at bounding box center [656, 81] width 73 height 15
click at [620, 74] on select "[DOMAIN_NAME] [DOMAIN_NAME] [DOMAIN_NAME] [DOMAIN_NAME] [DOMAIN_NAME] [DOMAIN_N…" at bounding box center [656, 81] width 73 height 15
click at [567, 79] on input "[DOMAIN_NAME]" at bounding box center [577, 81] width 73 height 12
click at [666, 126] on span "[PERSON_NAME]" at bounding box center [661, 126] width 61 height 12
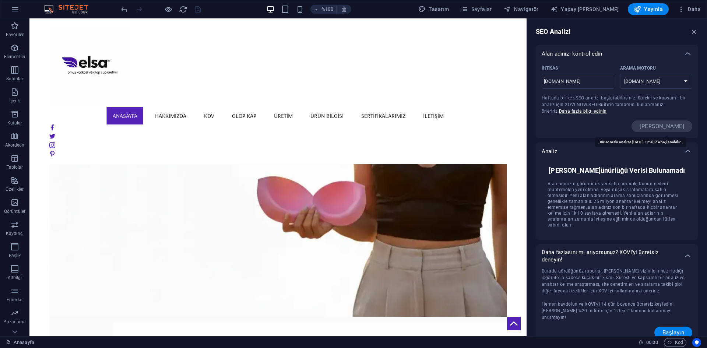
click at [665, 130] on span "[PERSON_NAME]" at bounding box center [661, 126] width 61 height 12
click at [694, 32] on icon "button" at bounding box center [694, 32] width 8 height 8
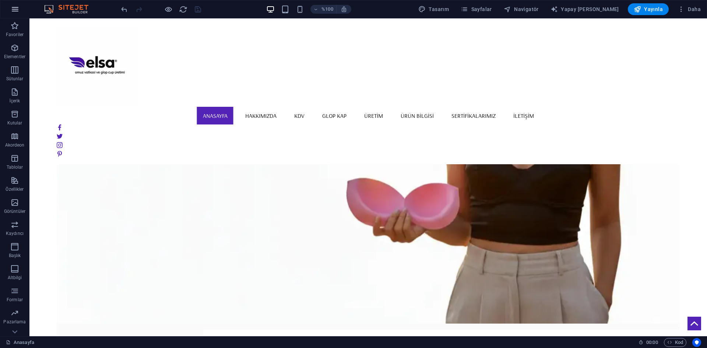
click at [17, 3] on button "button" at bounding box center [15, 9] width 18 height 18
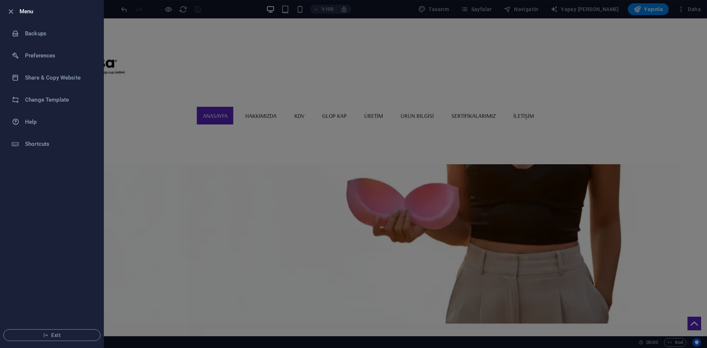
click at [686, 10] on div at bounding box center [353, 174] width 707 height 348
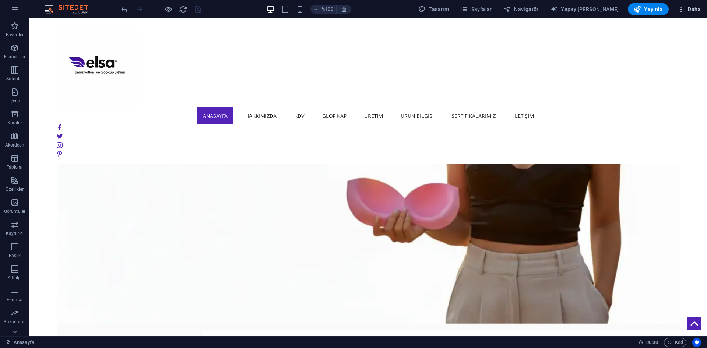
click at [679, 11] on icon "button" at bounding box center [680, 9] width 7 height 7
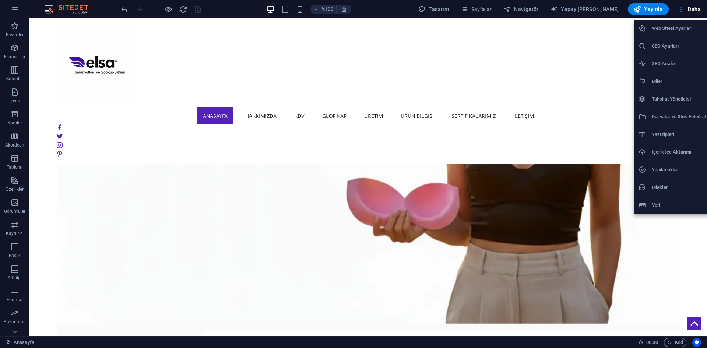
click at [679, 31] on h6 "Web Sitesi Ayarları" at bounding box center [681, 28] width 61 height 9
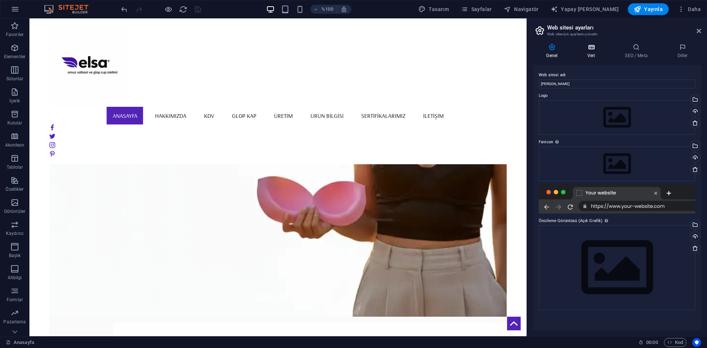
click at [595, 52] on h4 "Veri" at bounding box center [593, 50] width 38 height 15
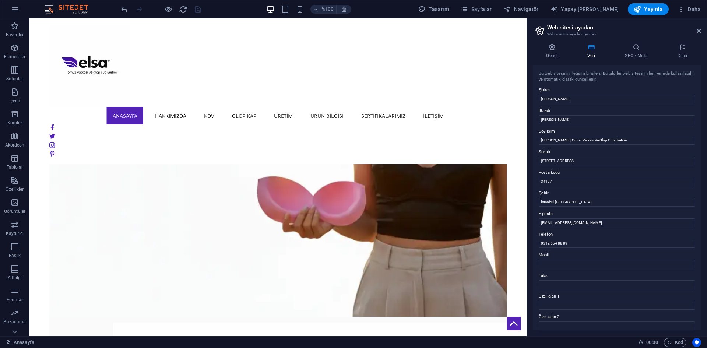
click at [629, 61] on div "Genel Veri SEO / Meta Diller Web sitesi adı [PERSON_NAME] Logo Dosyaları buraya…" at bounding box center [617, 186] width 168 height 287
click at [629, 56] on font "SEO / Meta" at bounding box center [636, 55] width 22 height 5
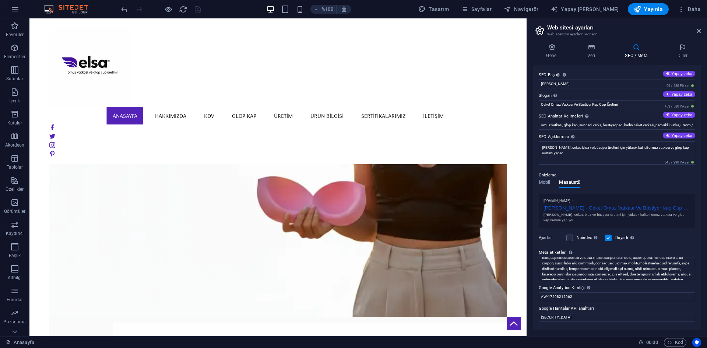
scroll to position [99, 0]
click at [685, 49] on icon at bounding box center [682, 46] width 37 height 7
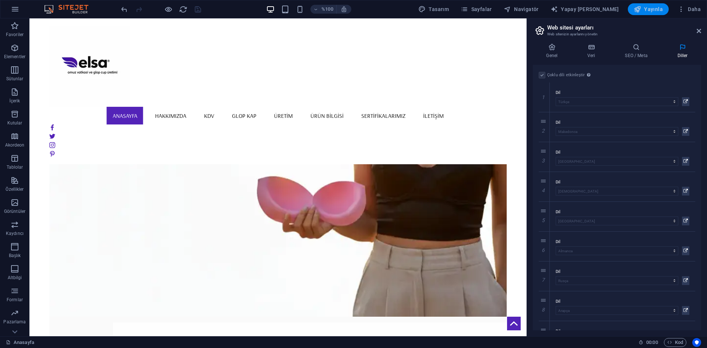
drag, startPoint x: 654, startPoint y: 7, endPoint x: 646, endPoint y: 10, distance: 9.2
click at [654, 6] on font "Yayınla" at bounding box center [653, 9] width 19 height 6
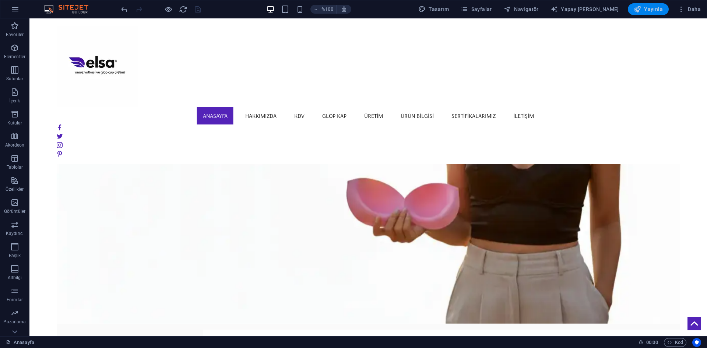
click at [646, 11] on font "Yayınla" at bounding box center [653, 9] width 19 height 6
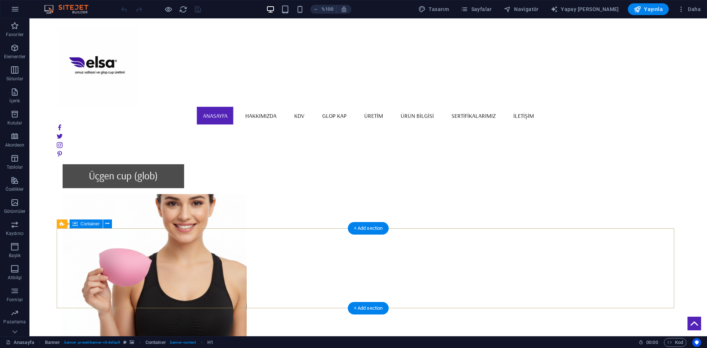
scroll to position [1199, 0]
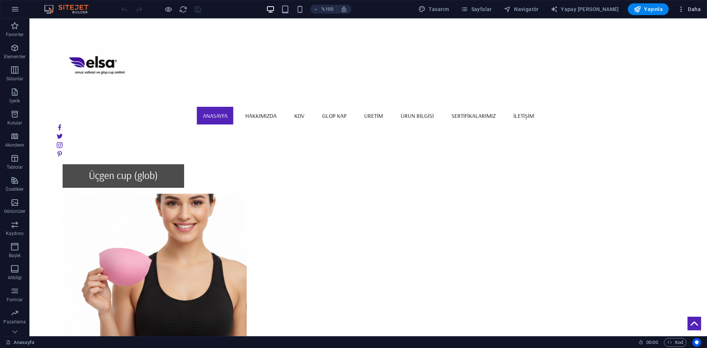
click at [683, 10] on icon "button" at bounding box center [680, 9] width 7 height 7
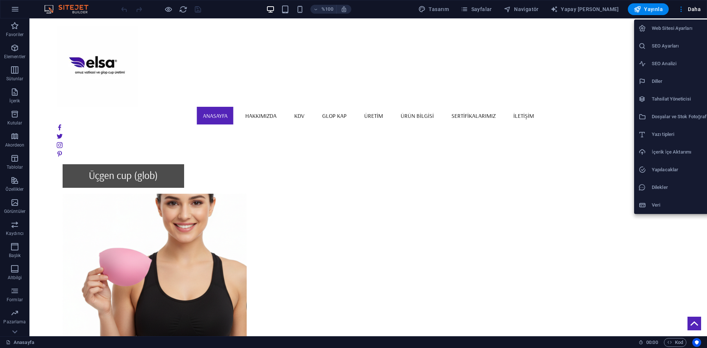
click at [674, 30] on font "Web Sitesi Ayarları" at bounding box center [671, 28] width 40 height 6
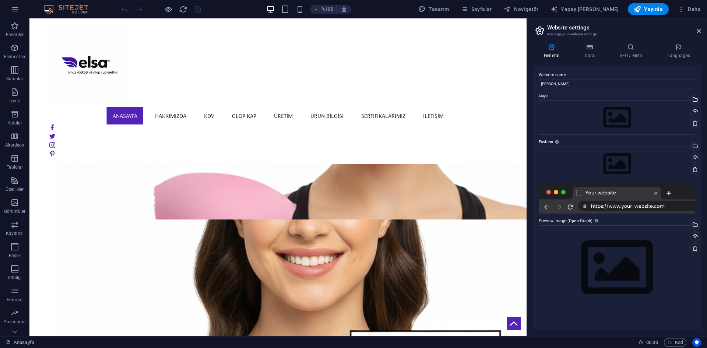
scroll to position [1205, 0]
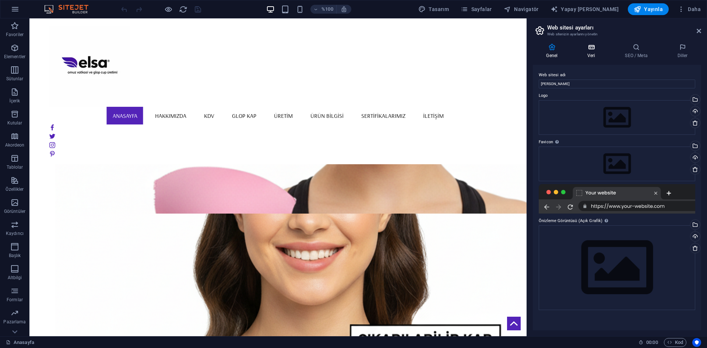
click at [590, 45] on icon at bounding box center [591, 46] width 35 height 7
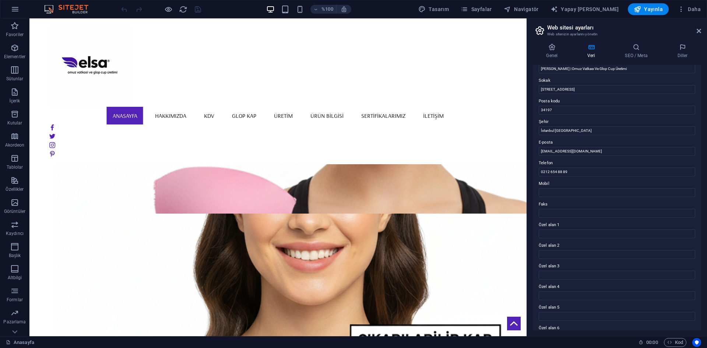
scroll to position [88, 0]
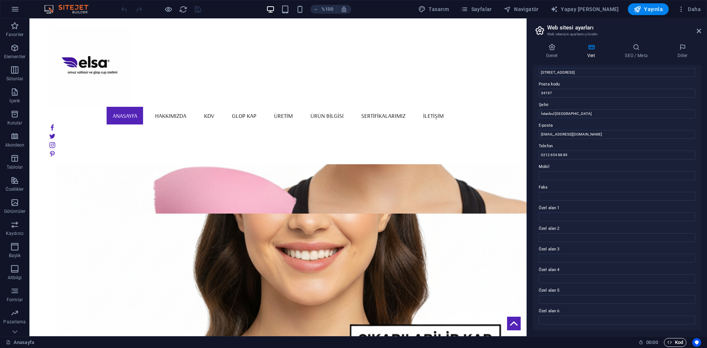
drag, startPoint x: 679, startPoint y: 344, endPoint x: 671, endPoint y: 343, distance: 8.1
click at [678, 344] on font "Kod" at bounding box center [679, 342] width 8 height 6
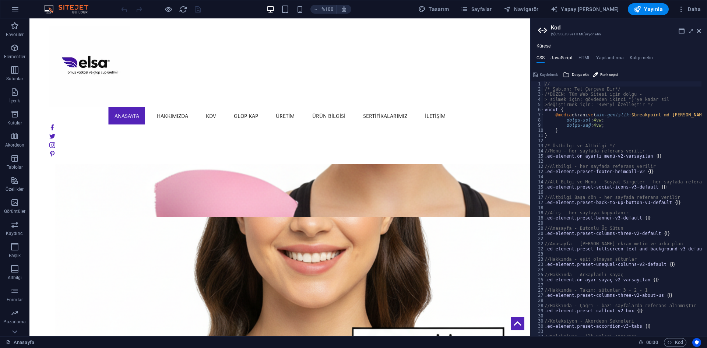
click at [566, 59] on font "JavaScript" at bounding box center [561, 57] width 22 height 5
type textarea "/* JS for preset "Menu V2" */"
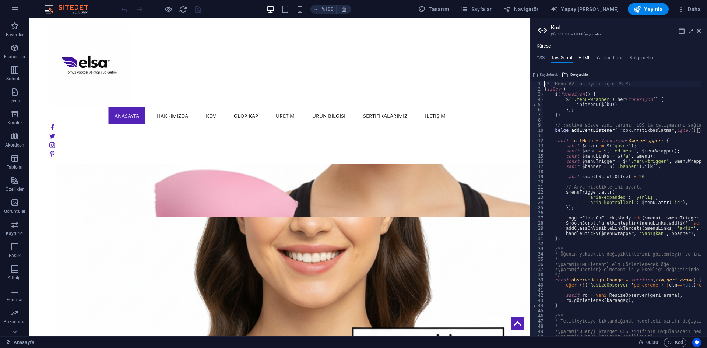
click at [587, 58] on font "HTML" at bounding box center [584, 57] width 12 height 5
type textarea "<a href="#main-content" class="wv-link-content button">Skip to main content</a>"
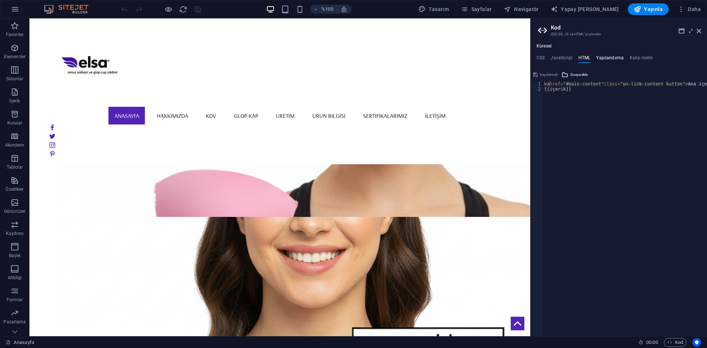
click at [616, 60] on h4 "Yapılandırma" at bounding box center [610, 59] width 28 height 8
type textarea "$color-background: #ffffff;"
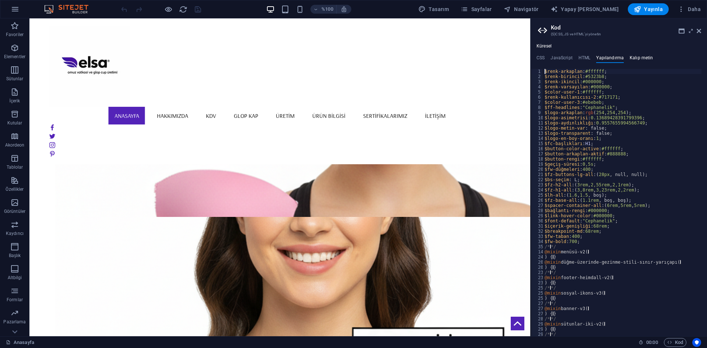
click at [647, 60] on font "Kalıp metin" at bounding box center [641, 57] width 24 height 5
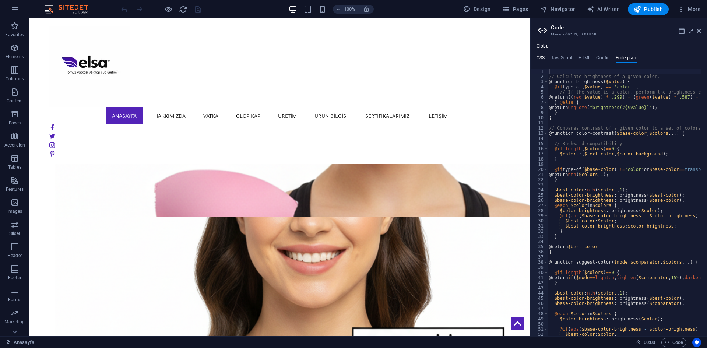
click at [540, 59] on h4 "CSS" at bounding box center [540, 59] width 8 height 8
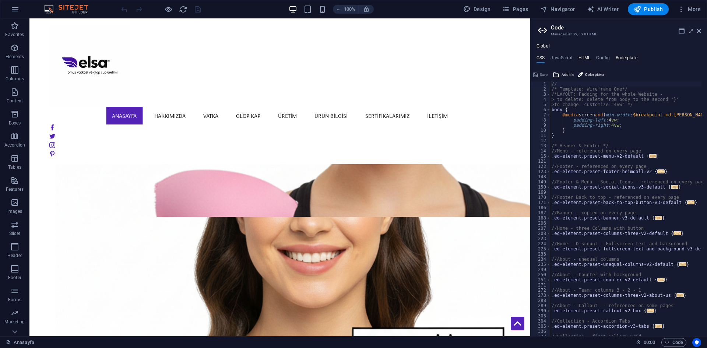
click at [588, 60] on h4 "HTML" at bounding box center [584, 59] width 12 height 8
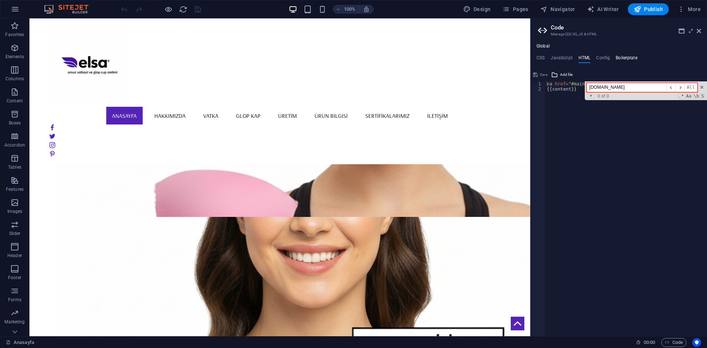
click at [633, 91] on input "fonts.googleapis.com" at bounding box center [626, 87] width 80 height 9
click at [638, 88] on input "fonts.googleapis.com" at bounding box center [626, 87] width 80 height 9
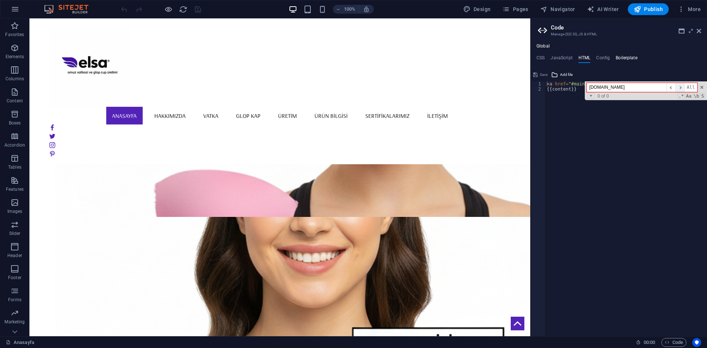
type input "fonts.googleapis.com"
click at [678, 85] on span "​" at bounding box center [679, 87] width 9 height 9
drag, startPoint x: 678, startPoint y: 86, endPoint x: 682, endPoint y: 89, distance: 5.3
click at [678, 86] on span "​" at bounding box center [679, 87] width 9 height 9
click at [684, 90] on span "All" at bounding box center [690, 87] width 13 height 9
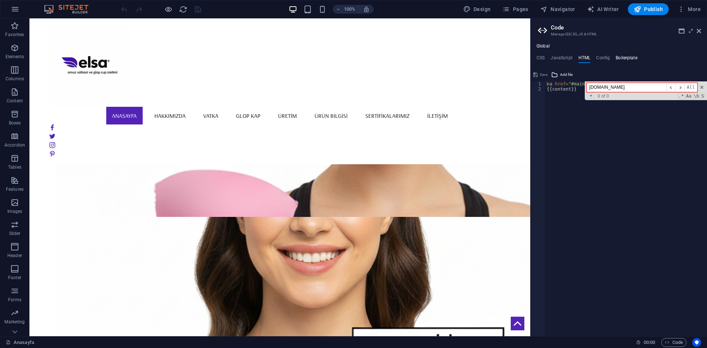
click at [644, 86] on input "fonts.googleapis.com" at bounding box center [626, 87] width 80 height 9
click at [591, 97] on span "+" at bounding box center [590, 96] width 7 height 6
click at [638, 85] on input "fonts.googleapis.com" at bounding box center [626, 87] width 80 height 9
click at [699, 88] on span at bounding box center [701, 87] width 5 height 5
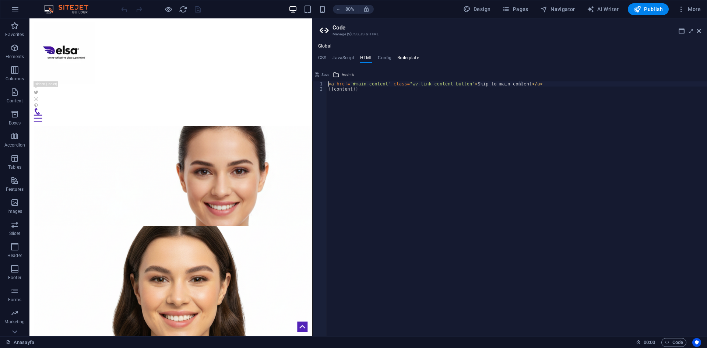
scroll to position [1039, 0]
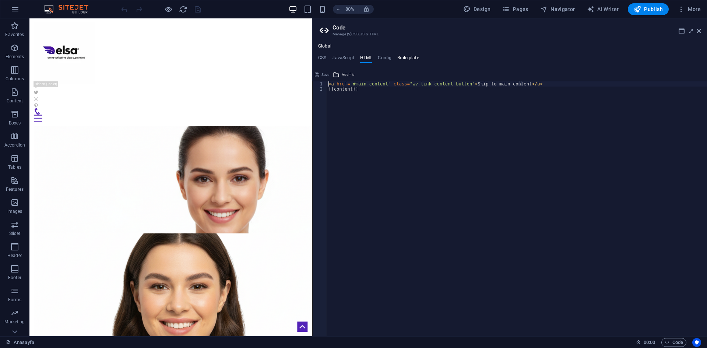
drag, startPoint x: 530, startPoint y: 18, endPoint x: 310, endPoint y: -5, distance: 221.3
click at [310, 0] on html "Orijinal metin Bu çeviriyi değerlendirin Geri bildiriminiz, Google Çeviri'yi iy…" at bounding box center [353, 174] width 707 height 348
click at [324, 56] on h4 "CSS" at bounding box center [322, 59] width 8 height 8
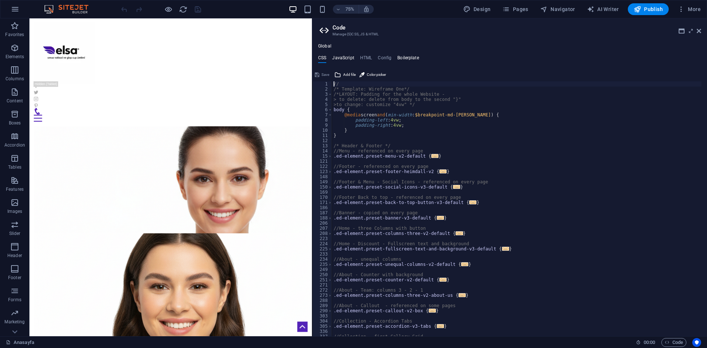
click at [343, 57] on h4 "JavaScript" at bounding box center [343, 59] width 22 height 8
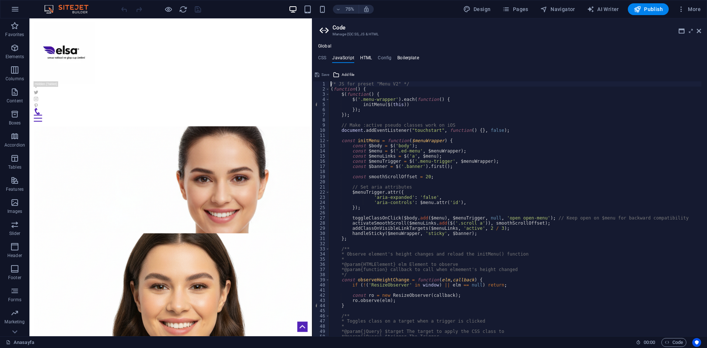
click at [367, 55] on h4 "HTML" at bounding box center [366, 59] width 12 height 8
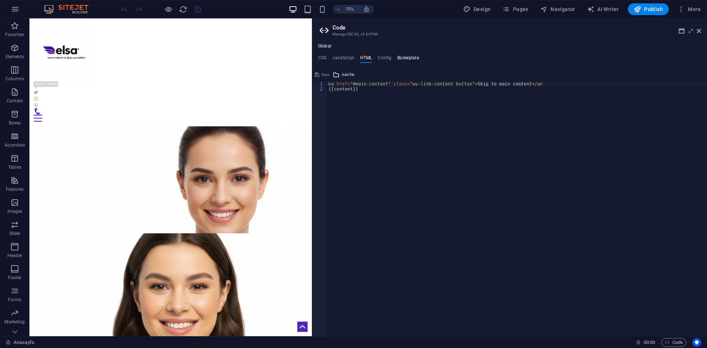
click at [403, 59] on h4 "Boilerplate" at bounding box center [408, 59] width 22 height 8
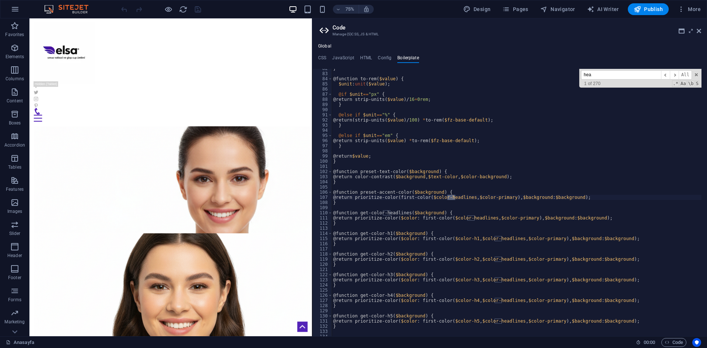
scroll to position [237, 0]
type input "head"
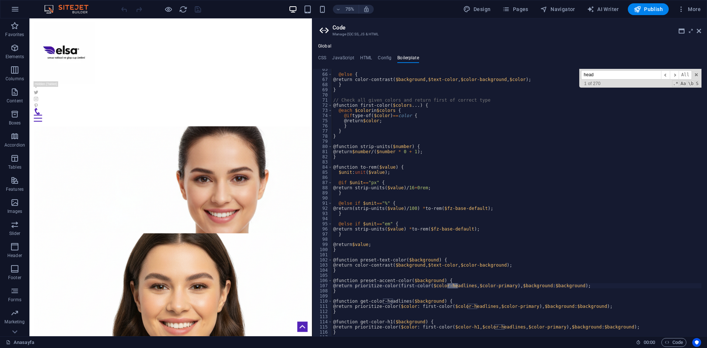
scroll to position [187, 0]
drag, startPoint x: 609, startPoint y: 77, endPoint x: 515, endPoint y: 71, distance: 94.0
click at [518, 70] on div "@else { @return color-contrast ( $background , $text-color , $color-background …" at bounding box center [517, 202] width 370 height 267
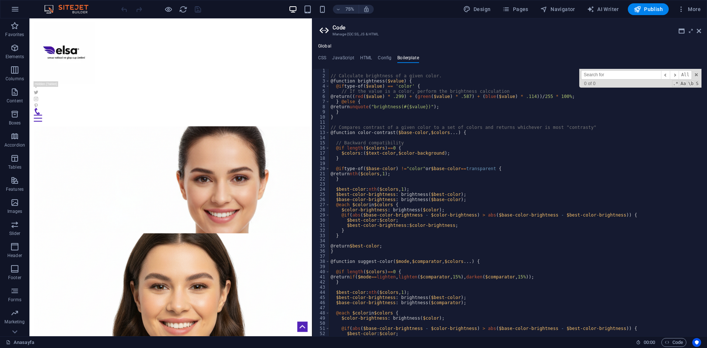
scroll to position [0, 0]
click at [696, 75] on span at bounding box center [695, 74] width 5 height 5
type textarea "@return prioritize-color(first-color($color-headlines, $color-primary), $backgr…"
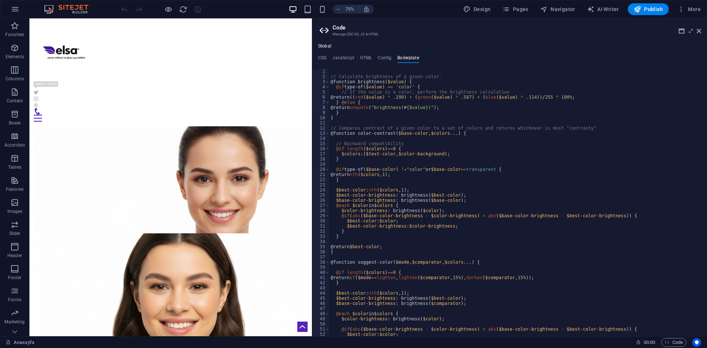
click at [317, 57] on ul "CSS JavaScript HTML Config Boilerplate" at bounding box center [509, 59] width 395 height 8
click at [319, 57] on h4 "CSS" at bounding box center [322, 59] width 8 height 8
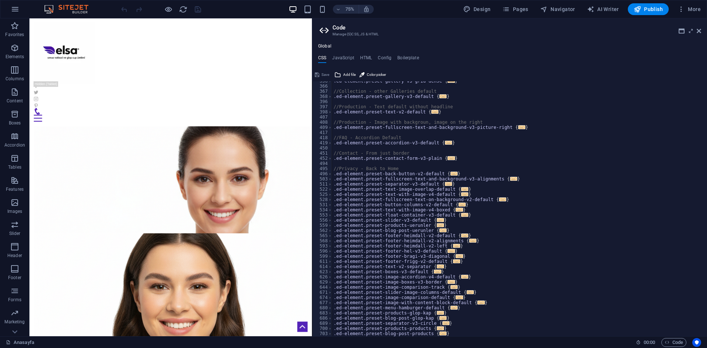
scroll to position [261, 0]
click at [450, 333] on div ".ed-element.preset-gallery-v3-grid-dense { ... } //Collection - other Galleries…" at bounding box center [516, 210] width 369 height 265
type textarea "}"
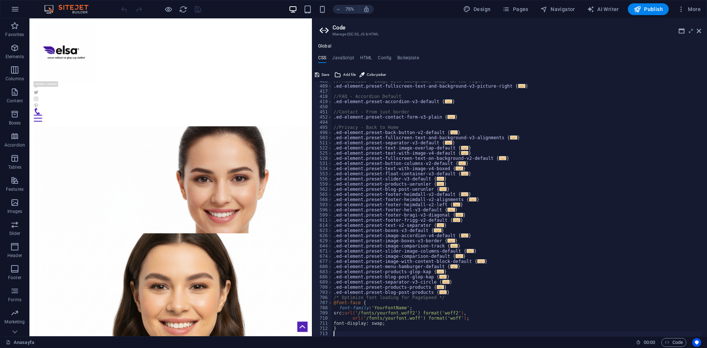
scroll to position [302, 0]
drag, startPoint x: 679, startPoint y: 4, endPoint x: 407, endPoint y: 11, distance: 272.0
click at [407, 11] on div "75% Design Pages Navigator AI Writer Publish More" at bounding box center [412, 9] width 584 height 12
click at [322, 74] on span "Save" at bounding box center [325, 74] width 8 height 9
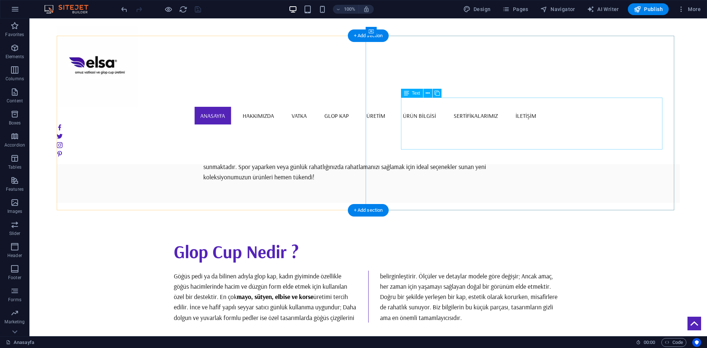
scroll to position [527, 0]
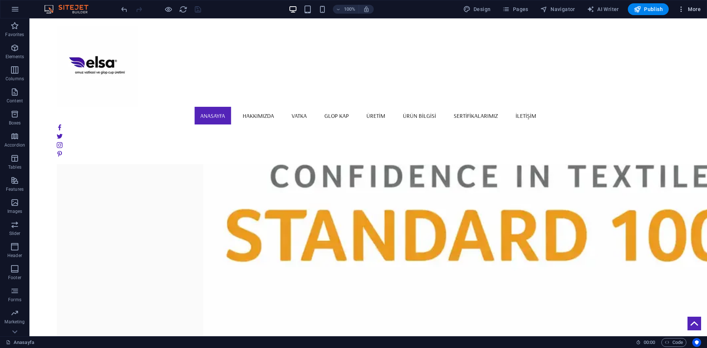
click at [679, 6] on icon "button" at bounding box center [680, 9] width 7 height 7
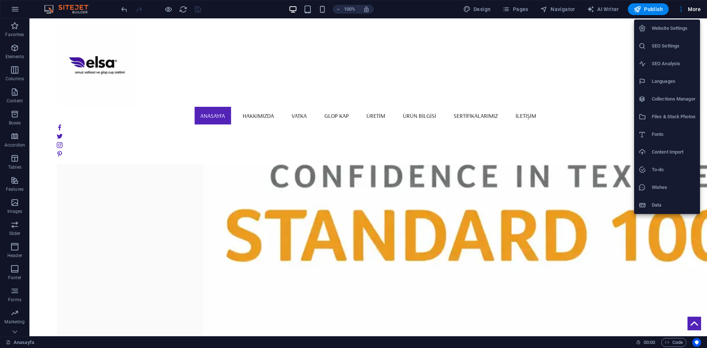
click at [668, 31] on h6 "Website Settings" at bounding box center [673, 28] width 44 height 9
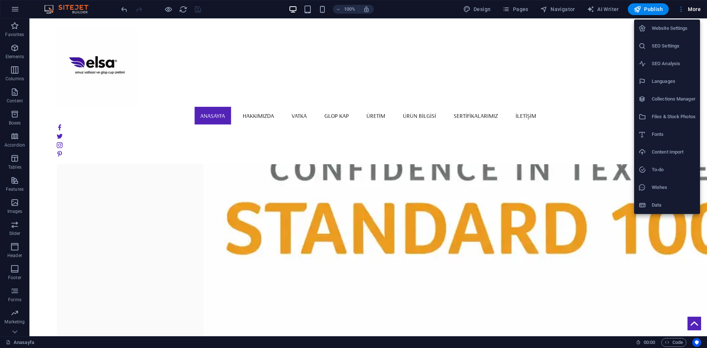
scroll to position [533, 0]
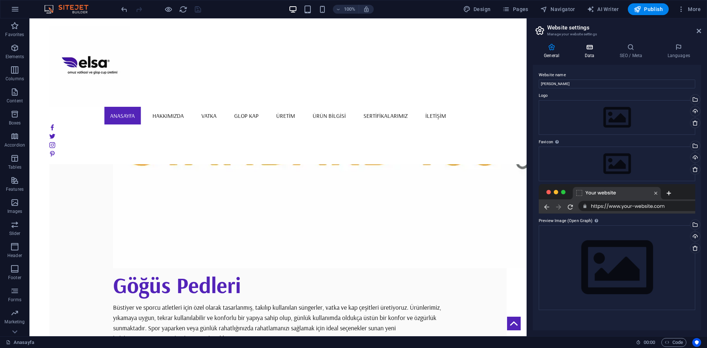
click at [592, 49] on icon at bounding box center [589, 46] width 32 height 7
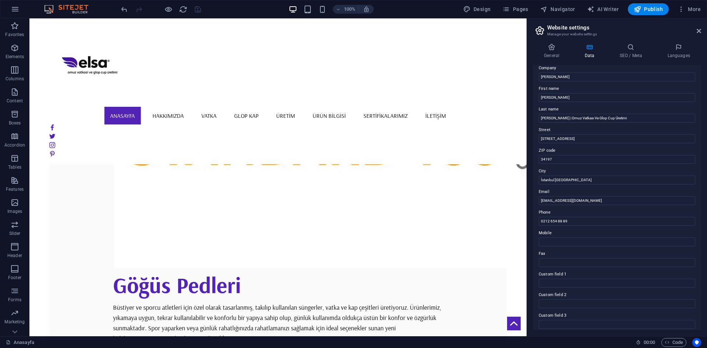
scroll to position [15, 0]
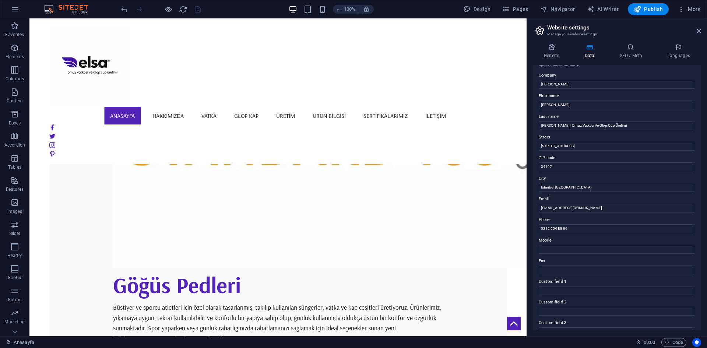
click at [637, 39] on div "General Data SEO / Meta Languages Website name ELSA VATKA Logo Drag files here,…" at bounding box center [617, 187] width 180 height 298
click at [627, 53] on h4 "SEO / Meta" at bounding box center [632, 50] width 48 height 15
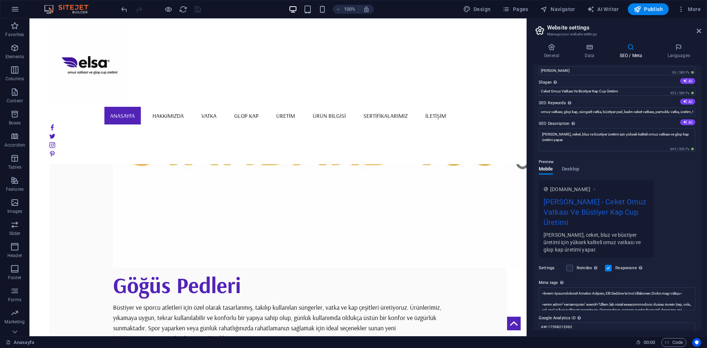
scroll to position [0, 0]
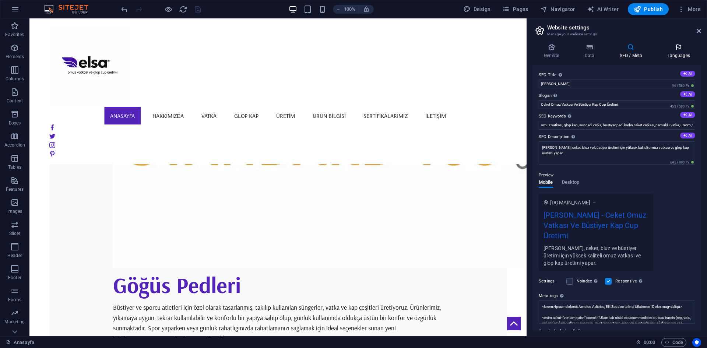
click at [682, 52] on h4 "Languages" at bounding box center [678, 50] width 45 height 15
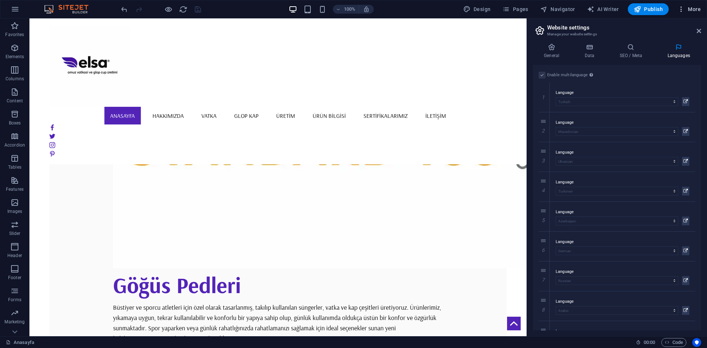
click at [682, 12] on icon "button" at bounding box center [680, 9] width 7 height 7
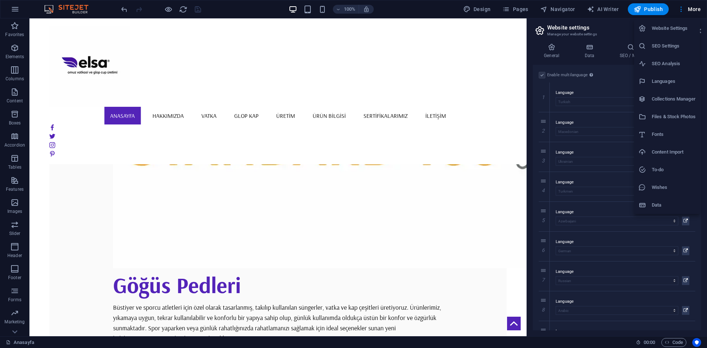
click at [658, 47] on h6 "SEO Settings" at bounding box center [673, 46] width 44 height 9
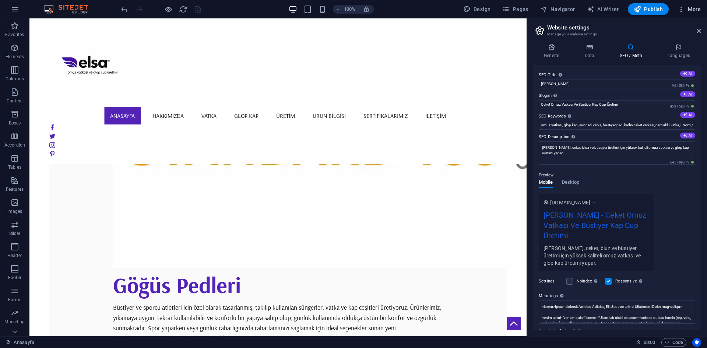
click at [679, 7] on icon "button" at bounding box center [680, 9] width 7 height 7
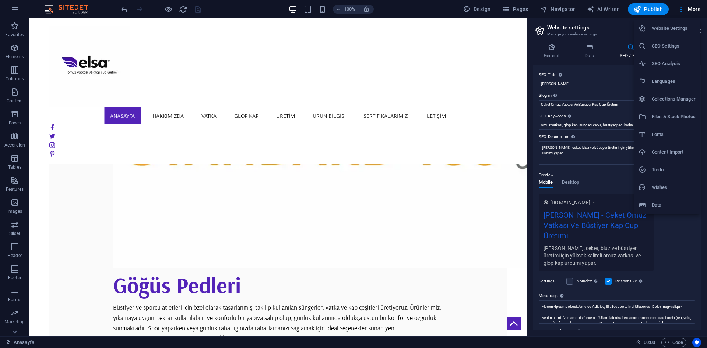
drag, startPoint x: 664, startPoint y: 57, endPoint x: 682, endPoint y: 28, distance: 34.5
click at [682, 28] on ul "Website Settings SEO Settings SEO Analysis Languages Collections Manager Files …" at bounding box center [667, 117] width 66 height 194
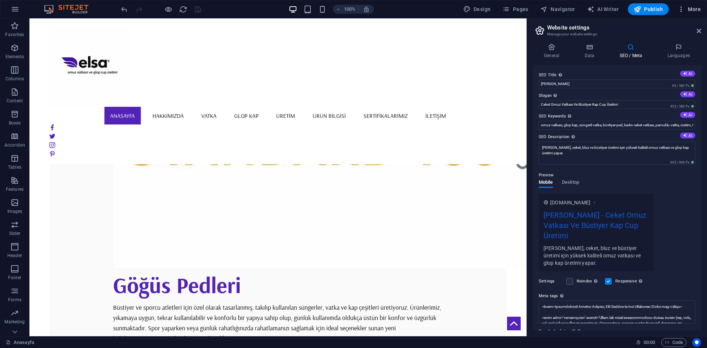
click at [681, 9] on icon "button" at bounding box center [680, 9] width 7 height 7
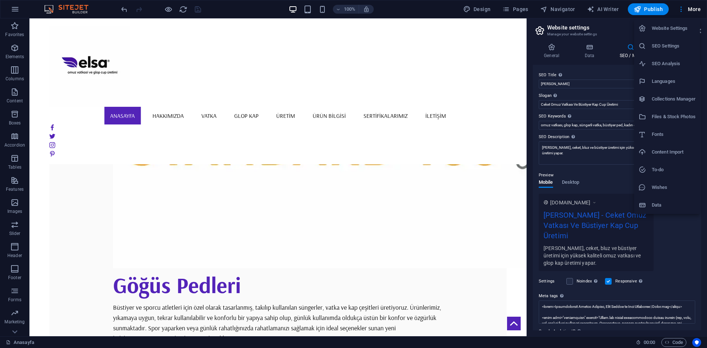
click at [666, 48] on h6 "SEO Settings" at bounding box center [673, 46] width 44 height 9
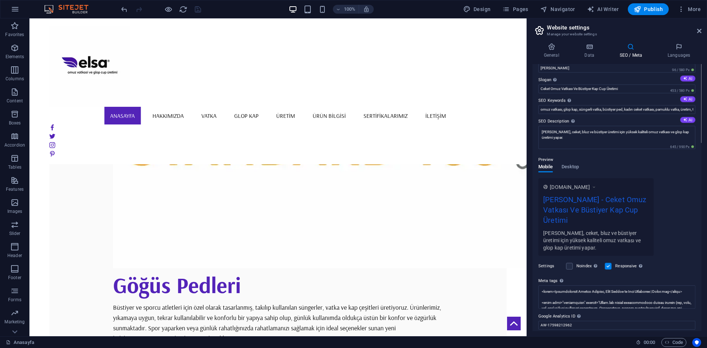
scroll to position [41, 0]
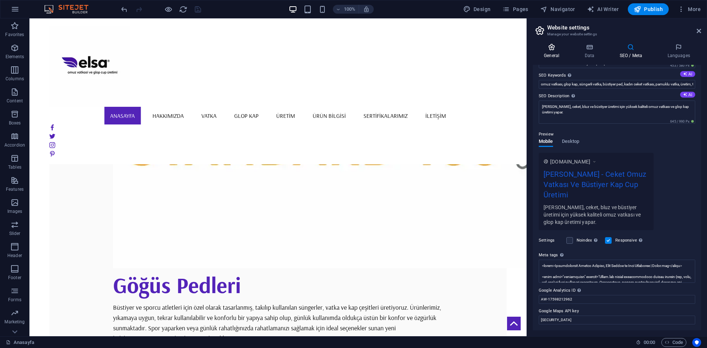
click at [553, 50] on icon at bounding box center [552, 46] width 38 height 7
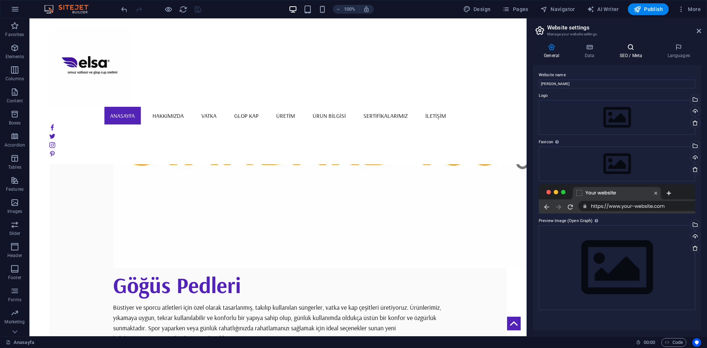
click at [633, 51] on h4 "SEO / Meta" at bounding box center [632, 50] width 48 height 15
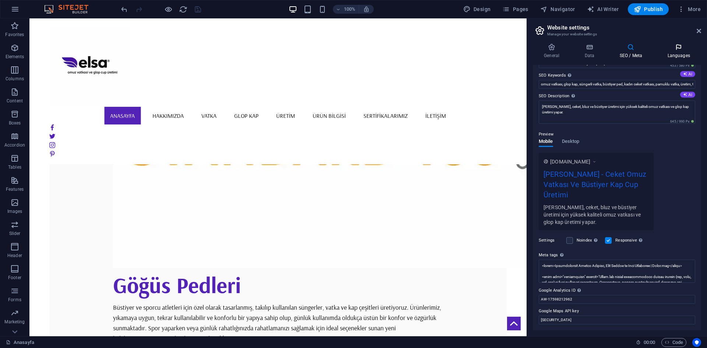
click at [675, 53] on h4 "Languages" at bounding box center [678, 50] width 45 height 15
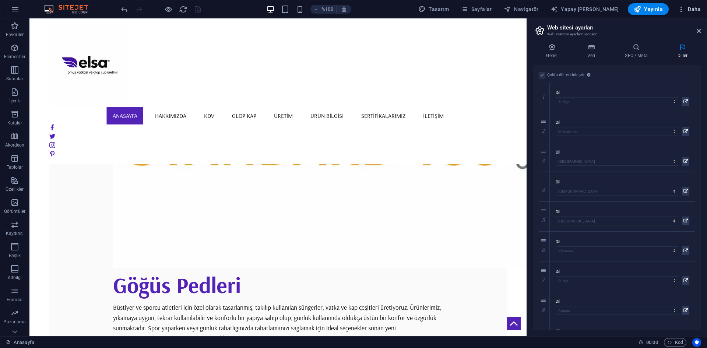
click at [682, 6] on icon "button" at bounding box center [680, 9] width 7 height 7
click at [674, 137] on h6 "Yazı tipleri" at bounding box center [681, 134] width 61 height 9
select select "popularity"
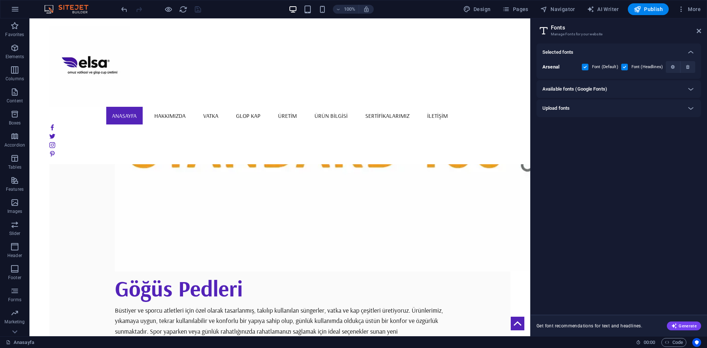
click at [607, 153] on div "Selected fonts Arsenal Font (Default) Font (Headlines) Available fonts (Google …" at bounding box center [618, 175] width 165 height 265
click at [680, 10] on icon "button" at bounding box center [680, 9] width 7 height 7
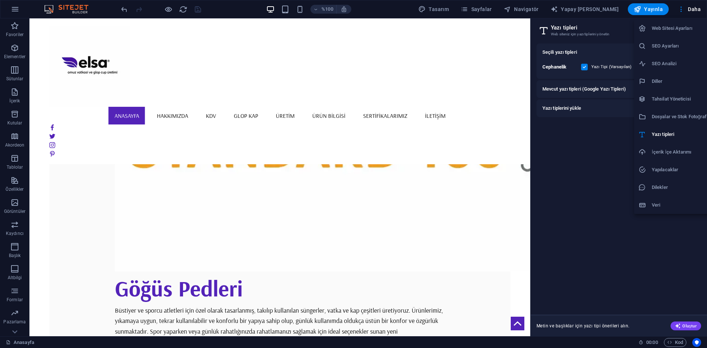
click at [586, 127] on div at bounding box center [353, 174] width 707 height 348
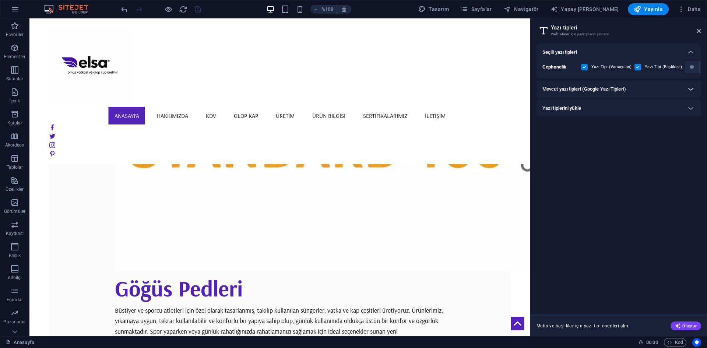
click at [693, 89] on icon at bounding box center [690, 89] width 9 height 9
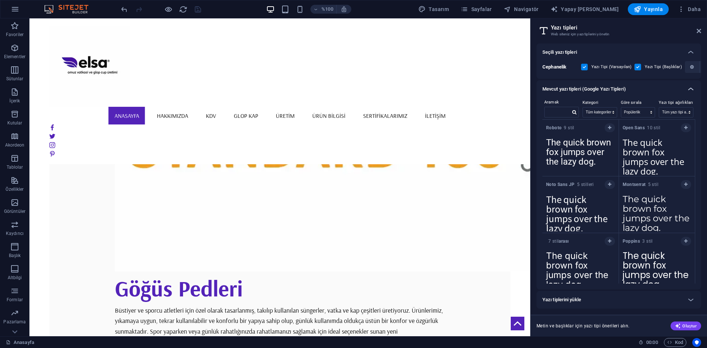
click at [687, 89] on icon at bounding box center [690, 89] width 9 height 9
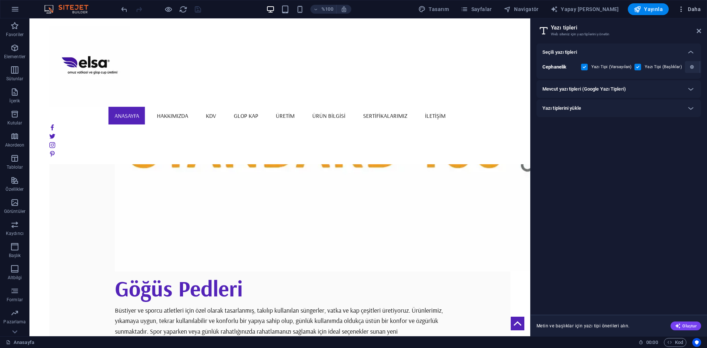
click at [678, 11] on icon "button" at bounding box center [680, 9] width 7 height 7
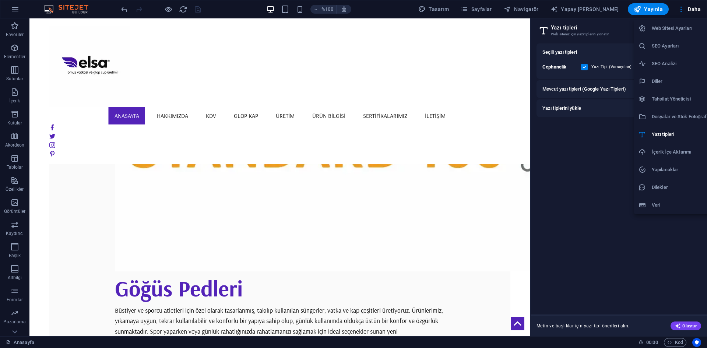
click at [662, 203] on h6 "Veri" at bounding box center [681, 205] width 61 height 9
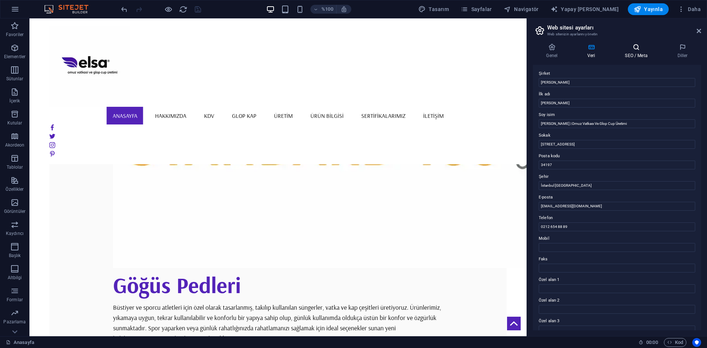
scroll to position [0, 0]
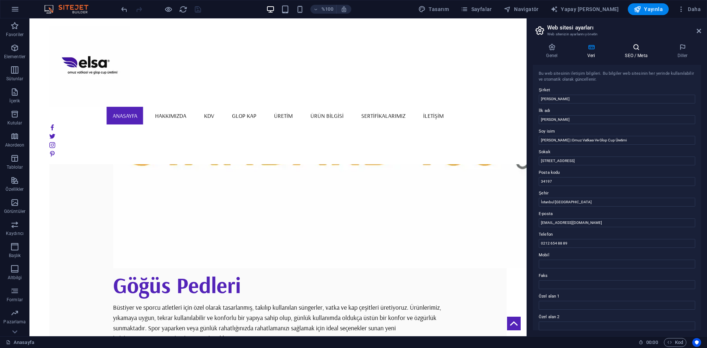
click at [633, 44] on icon at bounding box center [635, 46] width 49 height 7
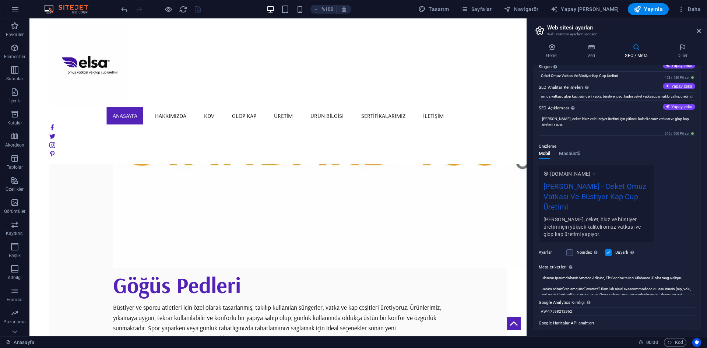
scroll to position [41, 0]
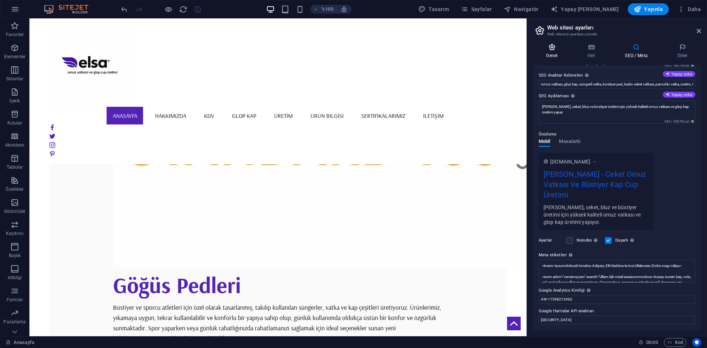
click at [547, 49] on icon at bounding box center [552, 46] width 38 height 7
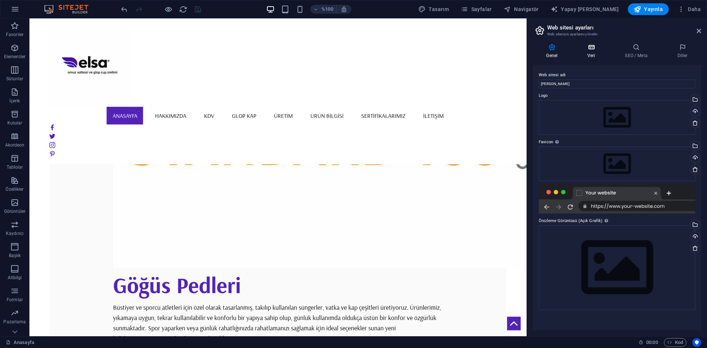
click at [587, 49] on icon at bounding box center [591, 46] width 35 height 7
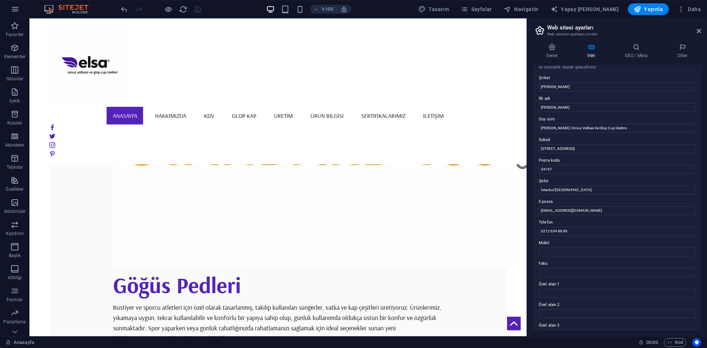
scroll to position [0, 0]
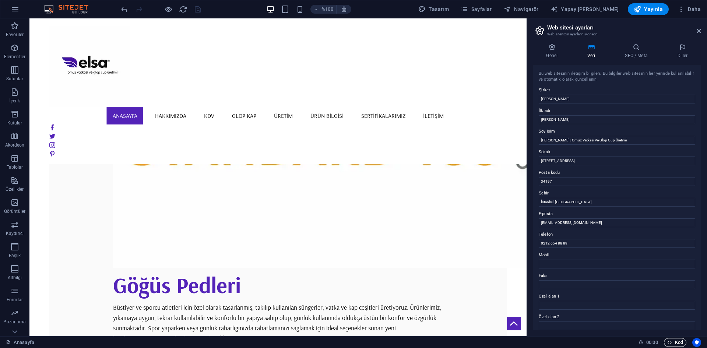
click at [676, 343] on font "Kod" at bounding box center [679, 342] width 8 height 6
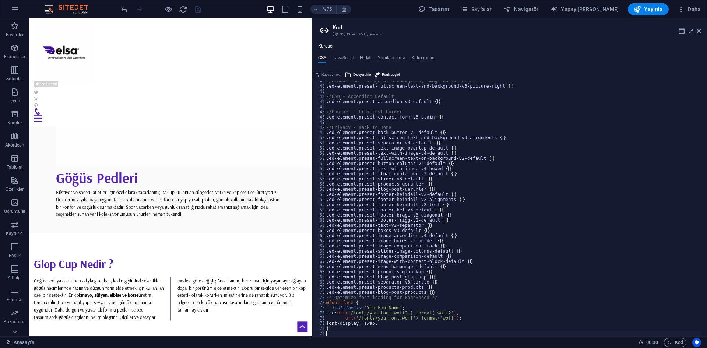
scroll to position [302, 0]
click at [368, 54] on div "Küresel CSS JavaScript HTML Yapılandırma Kalıp metin 408 409 417 418 419 450 45…" at bounding box center [509, 189] width 395 height 293
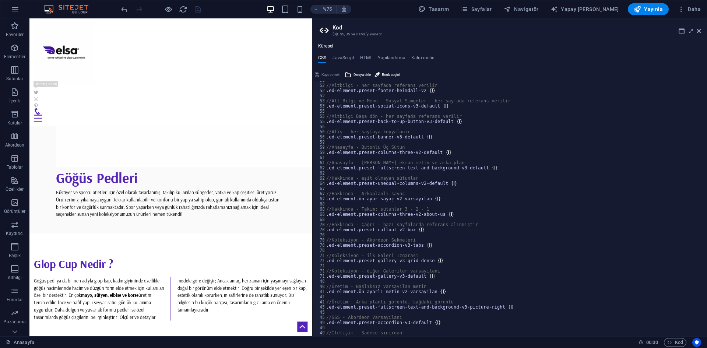
scroll to position [59, 0]
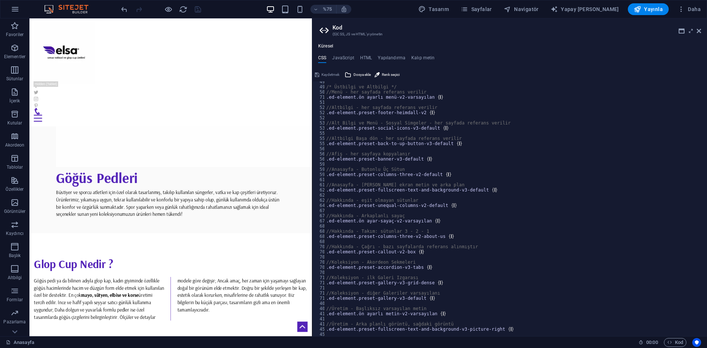
click at [342, 53] on div "Küresel CSS JavaScript HTML Yapılandırma Kalıp metin 495 496 503 711 511 522 52…" at bounding box center [509, 189] width 395 height 293
click at [345, 59] on font "JavaScript" at bounding box center [343, 57] width 22 height 5
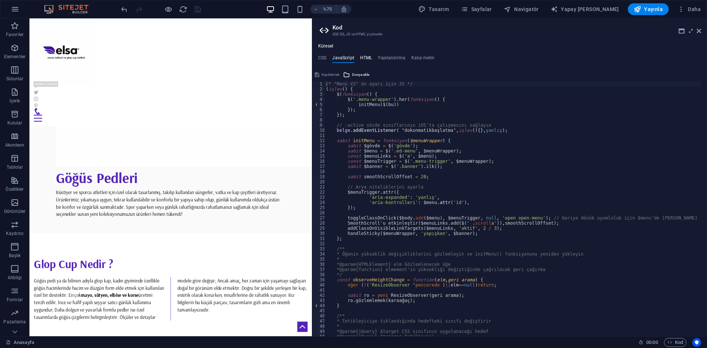
click at [371, 60] on font "HTML" at bounding box center [366, 57] width 12 height 5
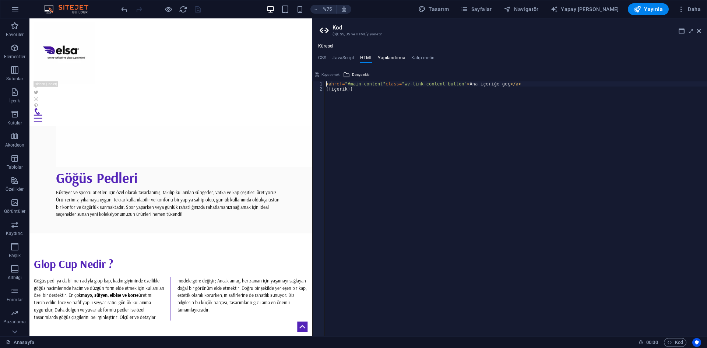
click at [385, 59] on font "Yapılandırma" at bounding box center [392, 57] width 28 height 5
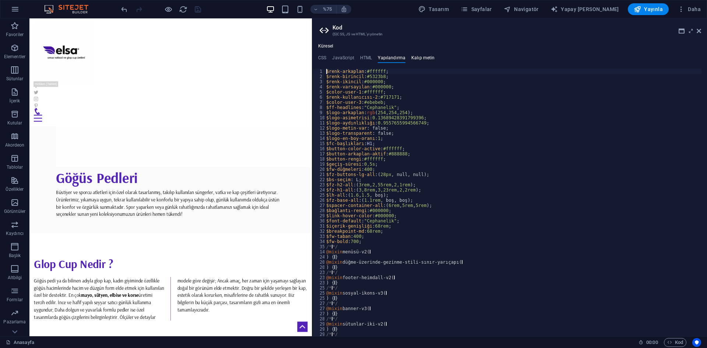
click at [411, 63] on h4 "Kalıp metin" at bounding box center [423, 59] width 24 height 8
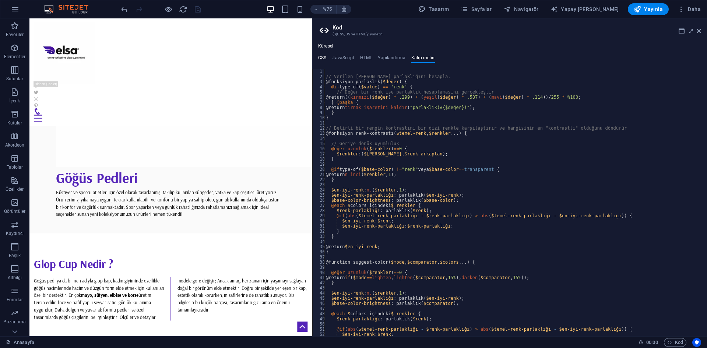
click at [324, 61] on h4 "CSS" at bounding box center [322, 59] width 8 height 8
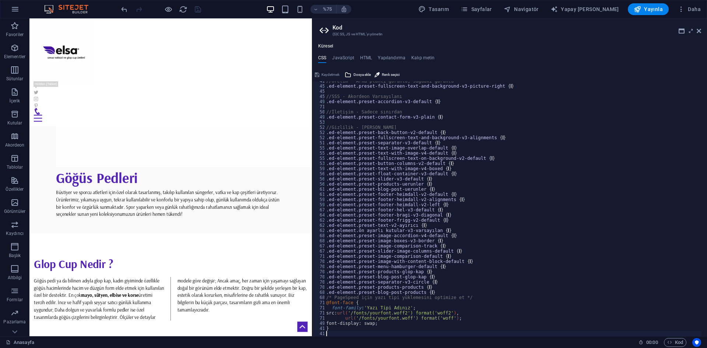
scroll to position [302, 0]
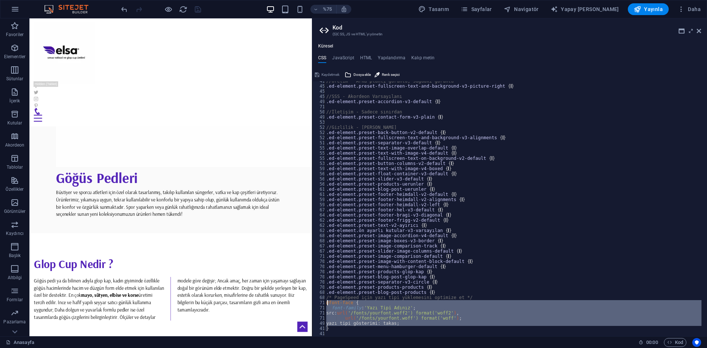
drag, startPoint x: 451, startPoint y: 329, endPoint x: 340, endPoint y: 305, distance: 112.9
click at [340, 305] on div "//Üretim - Arka planlı görüntü, sağdaki görüntü .ed-element.preset-fullscreen-t…" at bounding box center [513, 210] width 376 height 265
click at [124, 10] on icon "geri al" at bounding box center [124, 9] width 8 height 8
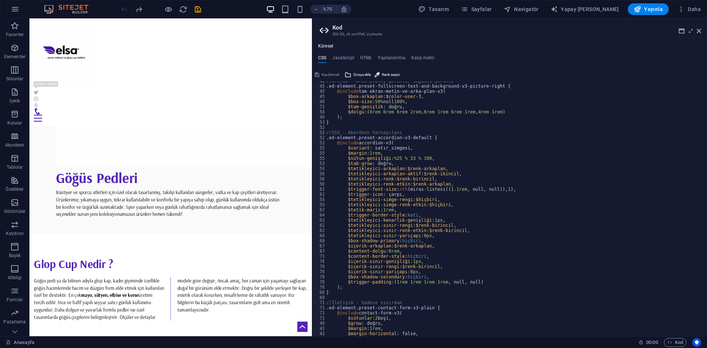
click at [120, 9] on div at bounding box center [161, 9] width 82 height 12
click at [118, 10] on div "%75 Tasarım Sayfalar Navigatör Yapay Zeka Yazarı Yayınla Daha" at bounding box center [353, 9] width 706 height 18
click at [124, 6] on div at bounding box center [161, 9] width 82 height 12
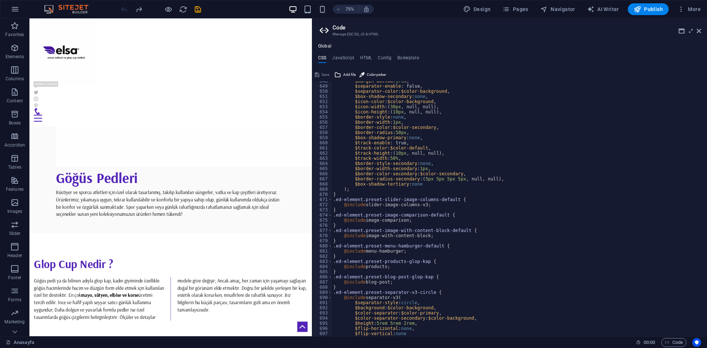
scroll to position [3378, 0]
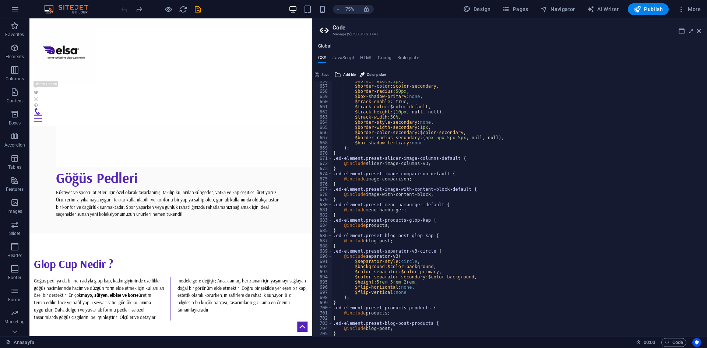
click at [320, 60] on h4 "CSS" at bounding box center [322, 59] width 8 height 8
type textarea "}"
click at [339, 334] on div "$border-width : 1px , $border-color : $color-secondary , $border-radius : 50px …" at bounding box center [517, 210] width 370 height 265
drag, startPoint x: 379, startPoint y: 335, endPoint x: 341, endPoint y: 335, distance: 37.9
paste textarea
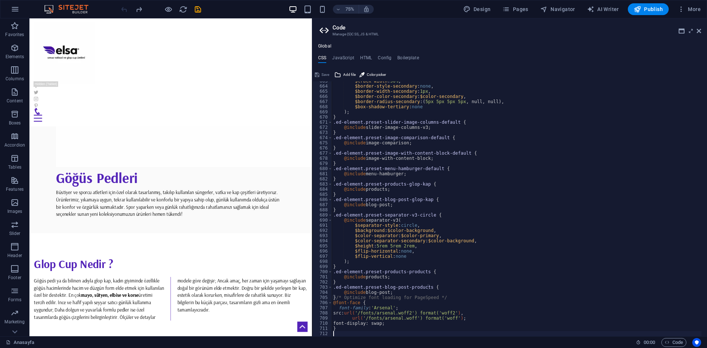
scroll to position [3414, 0]
drag, startPoint x: 641, startPoint y: 10, endPoint x: 558, endPoint y: 18, distance: 83.5
click at [641, 10] on icon "button" at bounding box center [636, 9] width 7 height 7
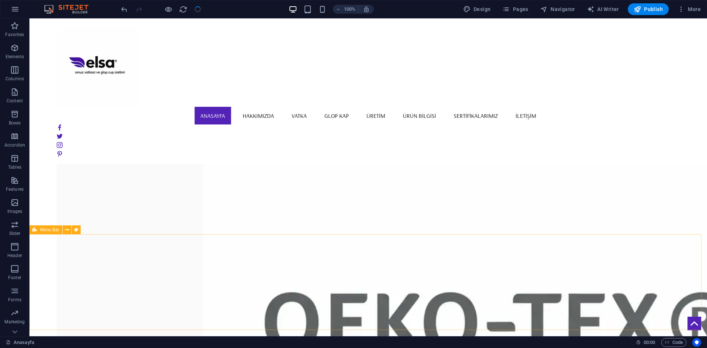
scroll to position [241, 0]
